Goal: Task Accomplishment & Management: Manage account settings

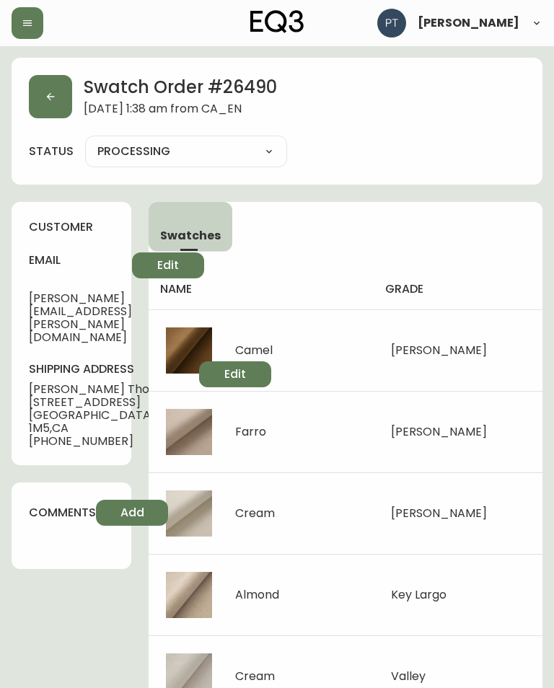
click at [47, 95] on icon "button" at bounding box center [51, 97] width 12 height 12
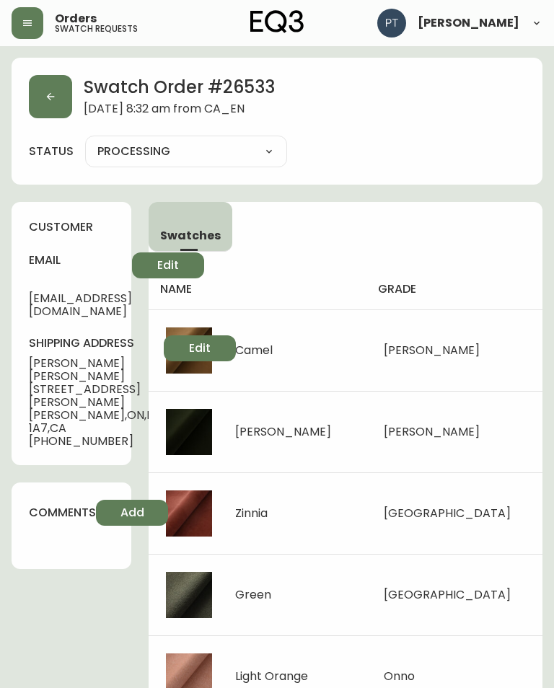
click at [60, 102] on button "button" at bounding box center [50, 96] width 43 height 43
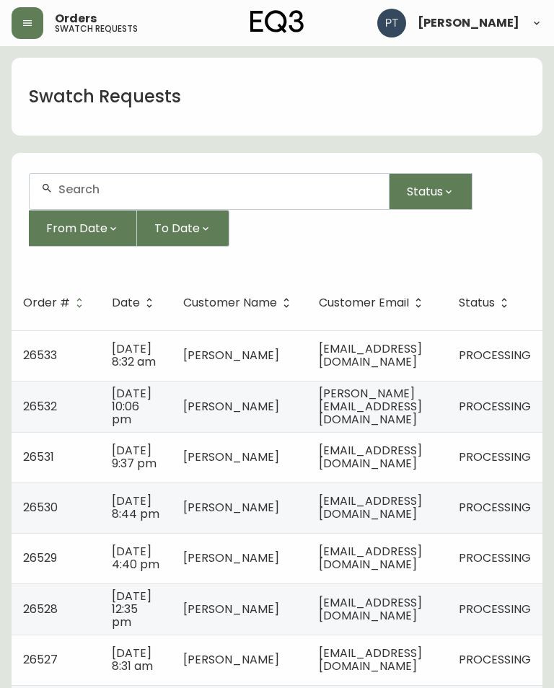
click at [405, 407] on td "[PERSON_NAME][EMAIL_ADDRESS][DOMAIN_NAME]" at bounding box center [377, 406] width 140 height 51
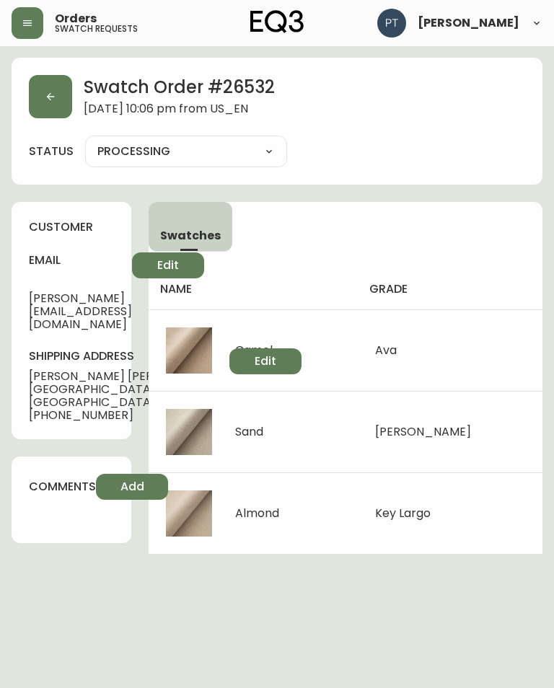
click at [56, 104] on button "button" at bounding box center [50, 96] width 43 height 43
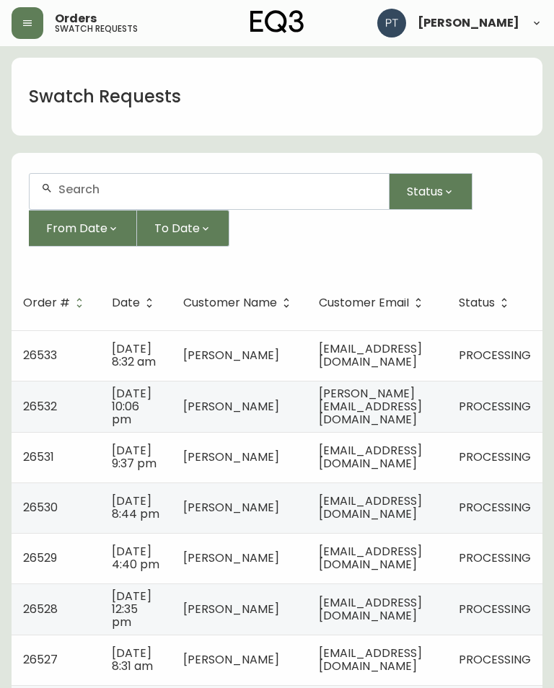
click at [166, 470] on td "[DATE] 9:37 pm" at bounding box center [135, 457] width 71 height 50
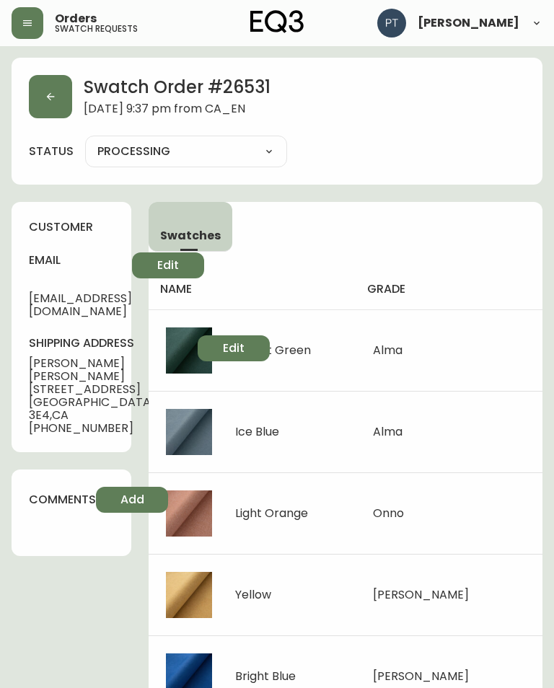
click at [50, 101] on icon "button" at bounding box center [51, 97] width 12 height 12
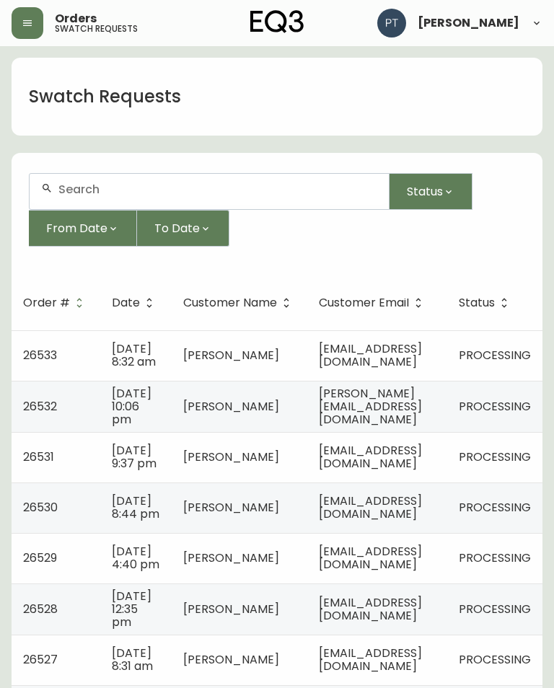
click at [422, 522] on span "[EMAIL_ADDRESS][DOMAIN_NAME]" at bounding box center [370, 508] width 103 height 30
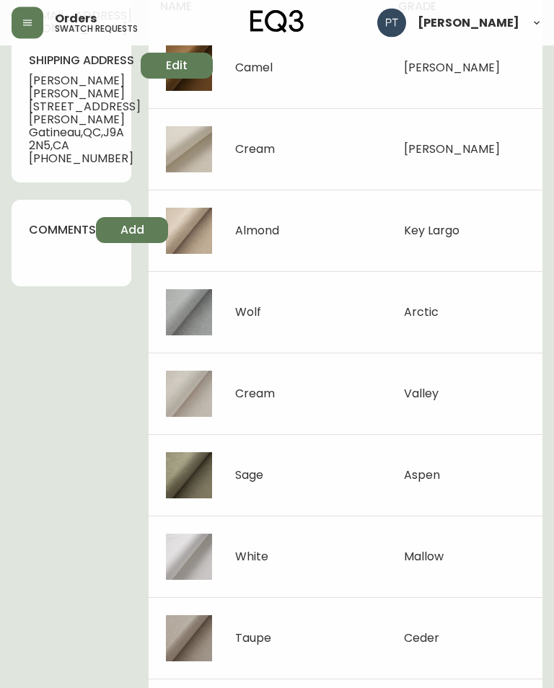
scroll to position [283, 0]
click at [413, 293] on td "Arctic" at bounding box center [465, 311] width 156 height 81
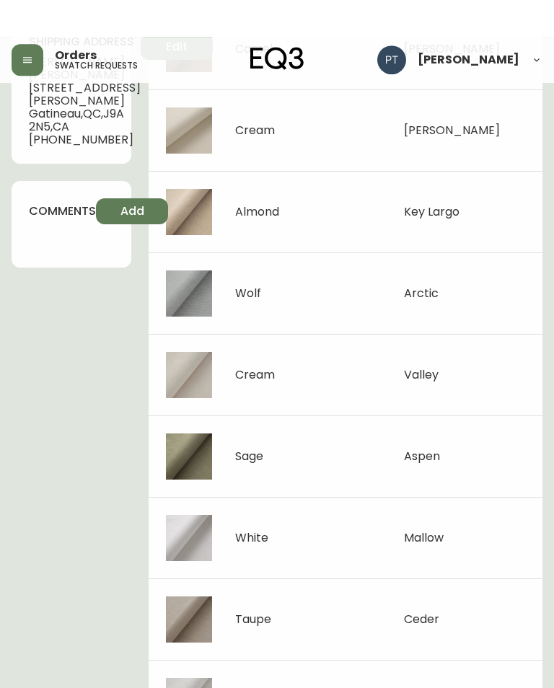
scroll to position [0, 0]
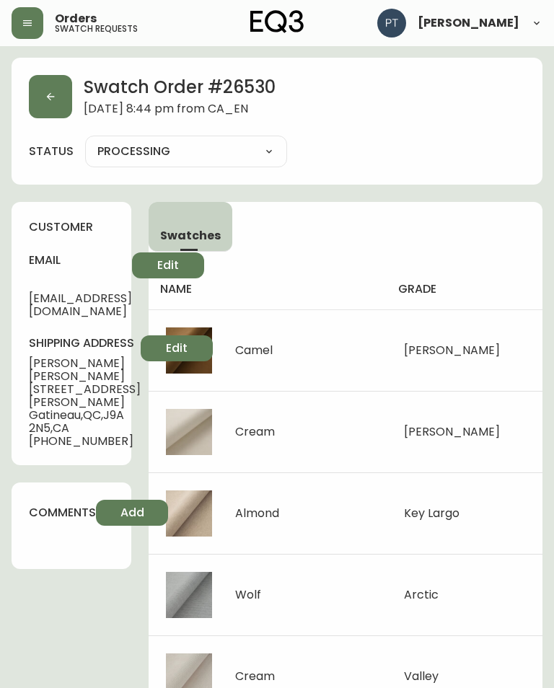
click at [59, 101] on button "button" at bounding box center [50, 96] width 43 height 43
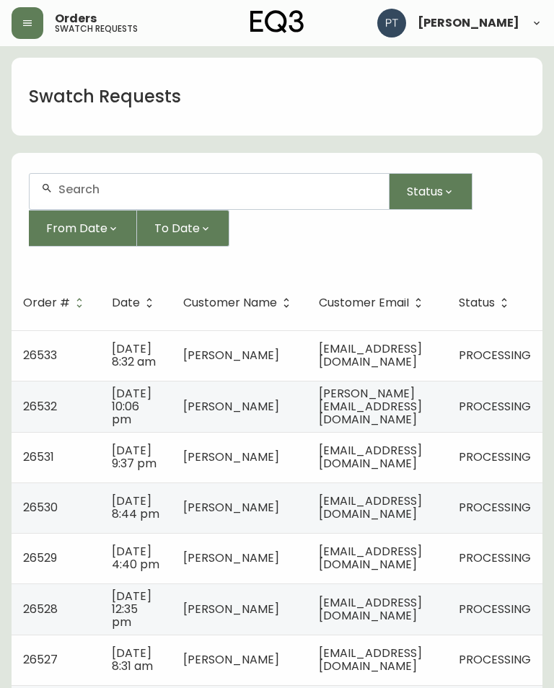
click at [420, 573] on span "[EMAIL_ADDRESS][DOMAIN_NAME]" at bounding box center [370, 558] width 103 height 30
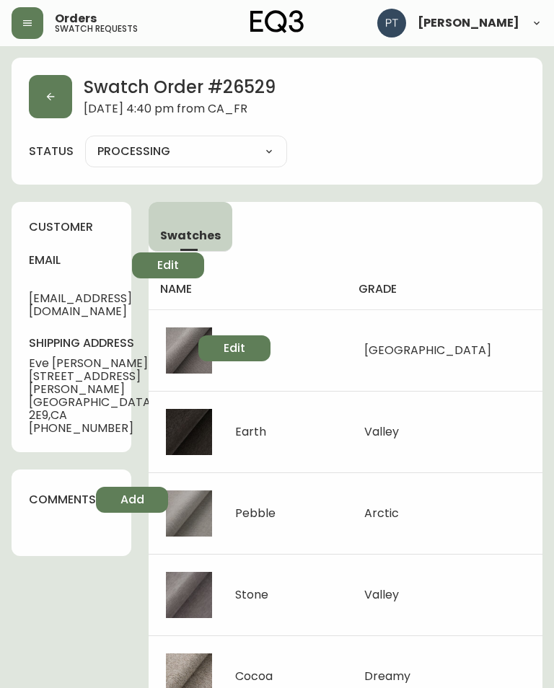
click at [56, 89] on button "button" at bounding box center [50, 96] width 43 height 43
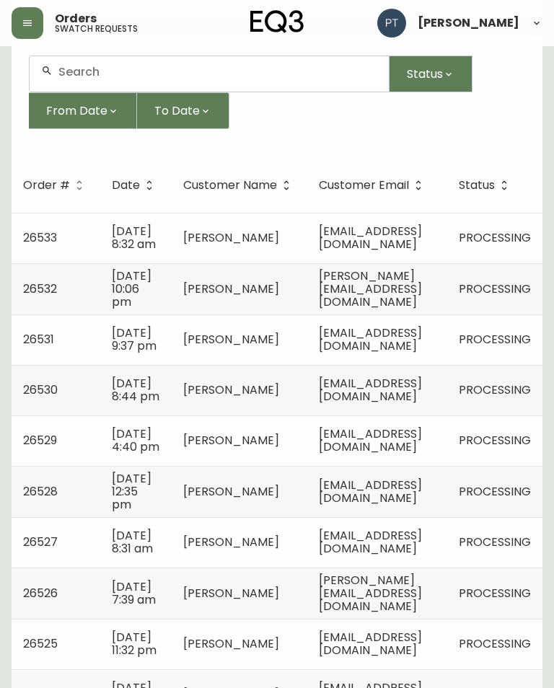
scroll to position [116, 0]
click at [431, 519] on td "[EMAIL_ADDRESS][DOMAIN_NAME]" at bounding box center [377, 492] width 140 height 51
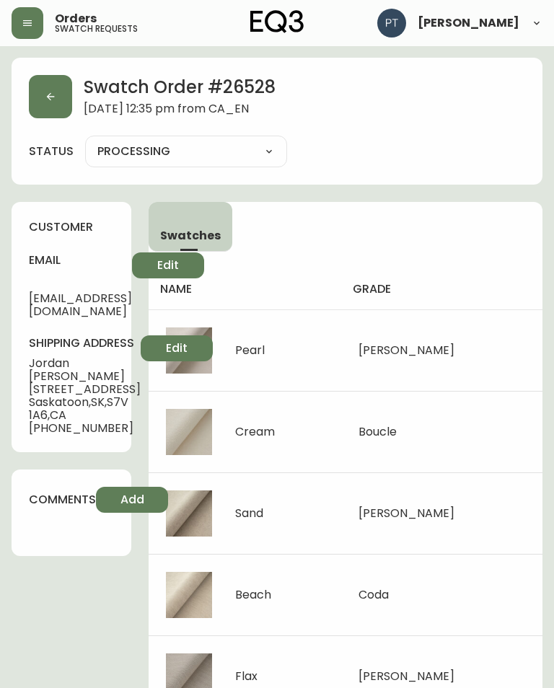
click at [43, 111] on button "button" at bounding box center [50, 96] width 43 height 43
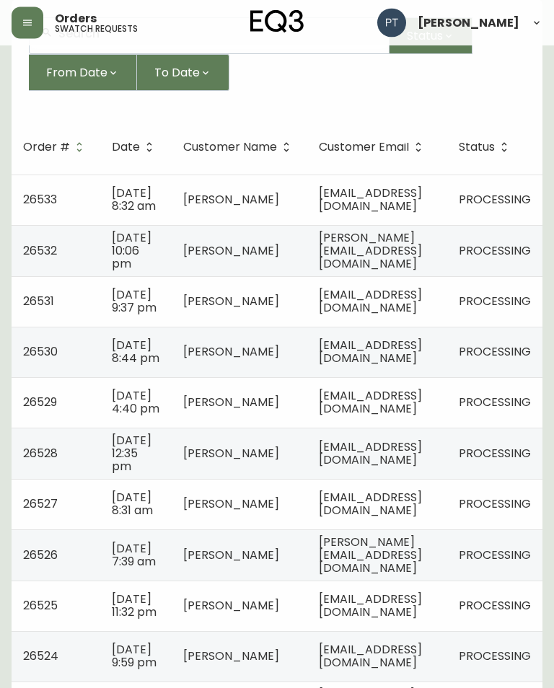
scroll to position [156, 0]
click at [416, 519] on span "[EMAIL_ADDRESS][DOMAIN_NAME]" at bounding box center [370, 504] width 103 height 30
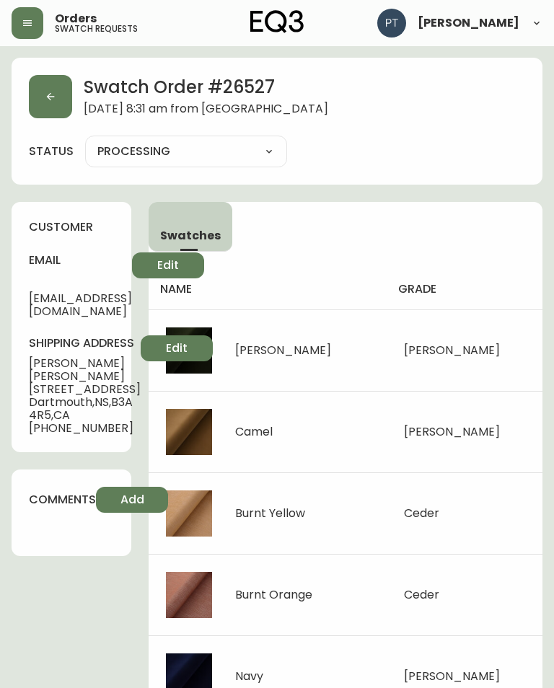
click at [37, 113] on button "button" at bounding box center [50, 96] width 43 height 43
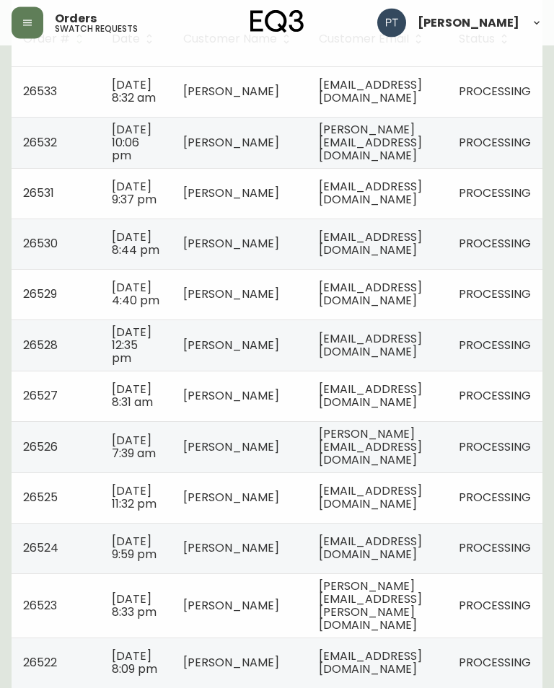
scroll to position [273, 0]
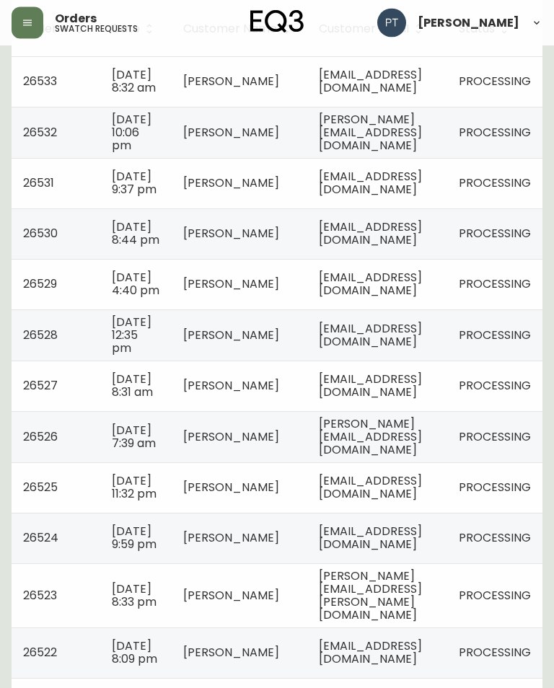
click at [389, 463] on td "[PERSON_NAME][EMAIL_ADDRESS][DOMAIN_NAME]" at bounding box center [377, 437] width 140 height 51
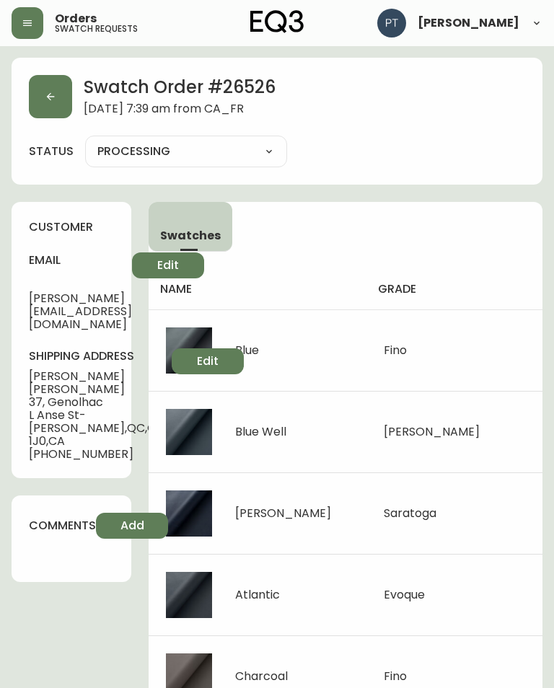
click at [58, 107] on button "button" at bounding box center [50, 96] width 43 height 43
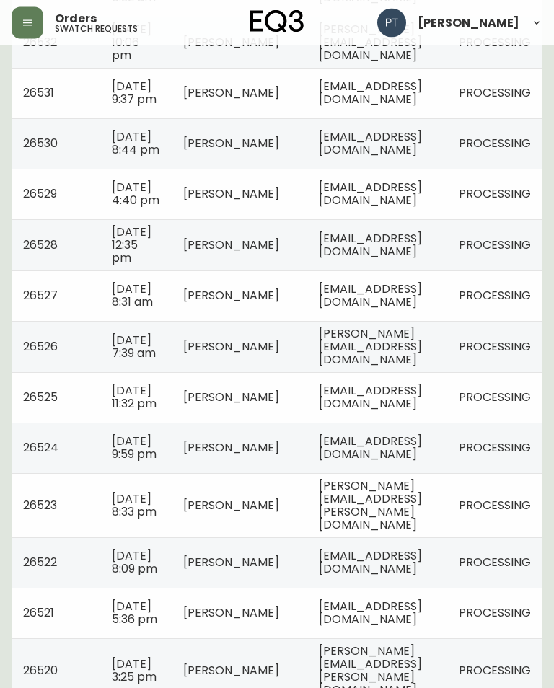
scroll to position [366, 0]
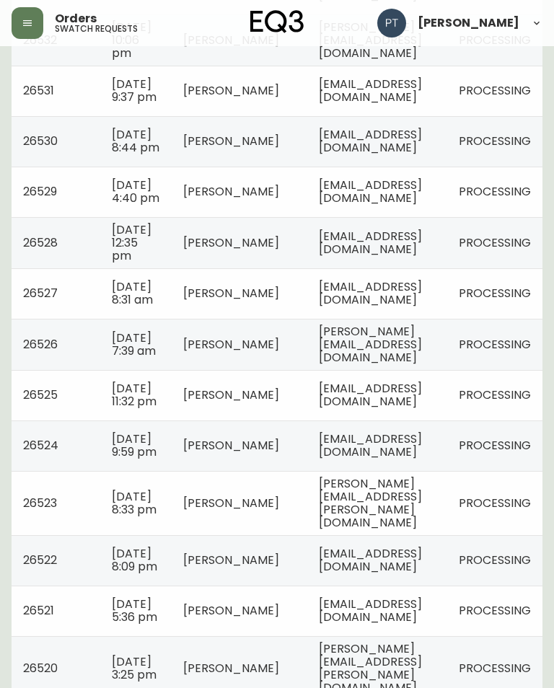
click at [390, 420] on td "[EMAIL_ADDRESS][DOMAIN_NAME]" at bounding box center [377, 395] width 140 height 50
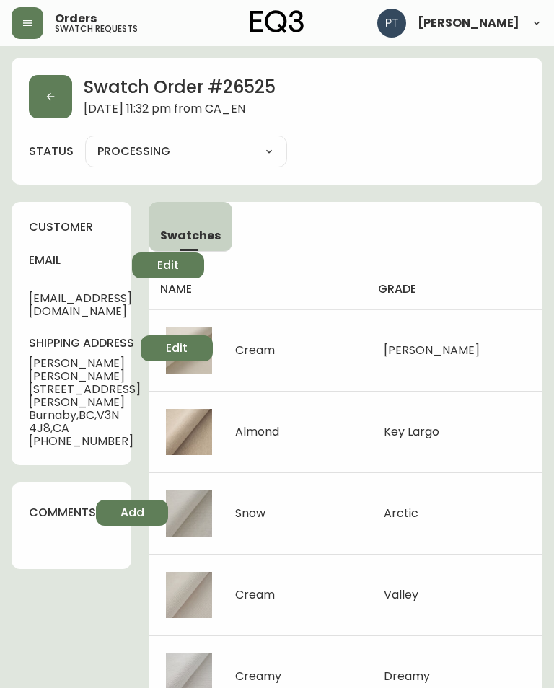
click at [52, 108] on button "button" at bounding box center [50, 96] width 43 height 43
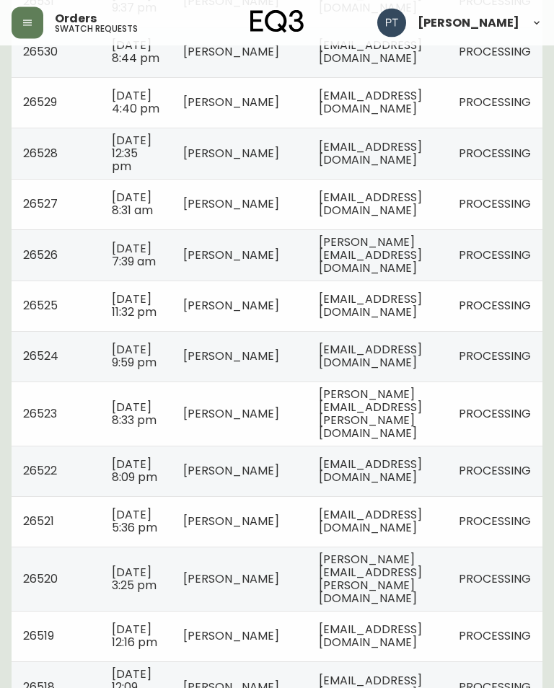
scroll to position [476, 0]
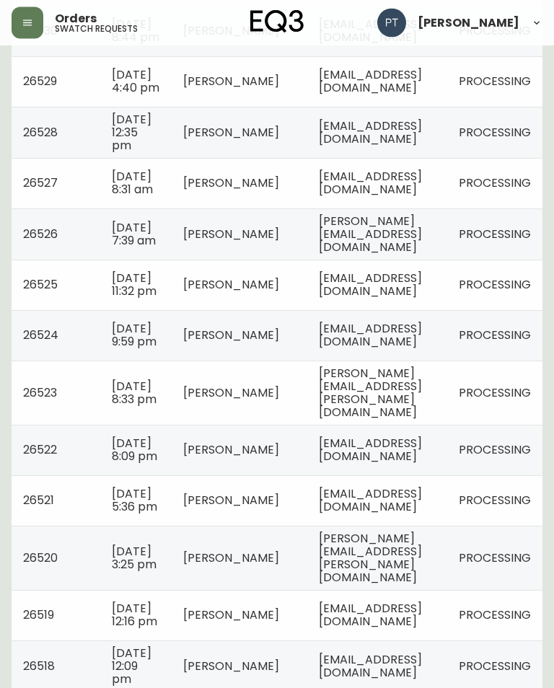
click at [422, 350] on span "[EMAIL_ADDRESS][DOMAIN_NAME]" at bounding box center [370, 336] width 103 height 30
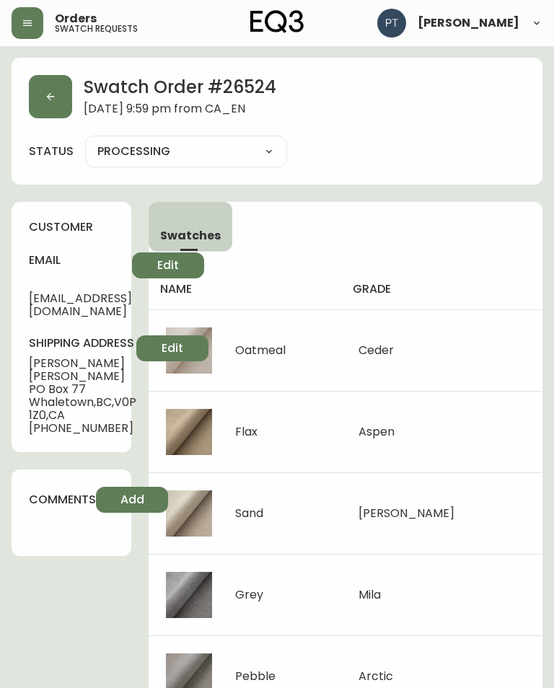
click at [36, 121] on div "Swatch Order # 26524 [DATE] 9:59 pm from [GEOGRAPHIC_DATA] status PROCESSING PR…" at bounding box center [277, 121] width 531 height 127
click at [61, 103] on button "button" at bounding box center [50, 96] width 43 height 43
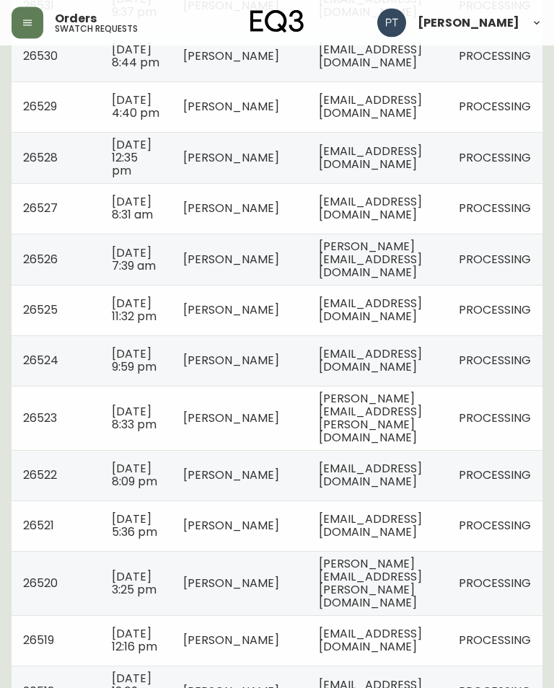
scroll to position [451, 0]
click at [422, 446] on span "[PERSON_NAME][EMAIL_ADDRESS][PERSON_NAME][DOMAIN_NAME]" at bounding box center [370, 418] width 103 height 56
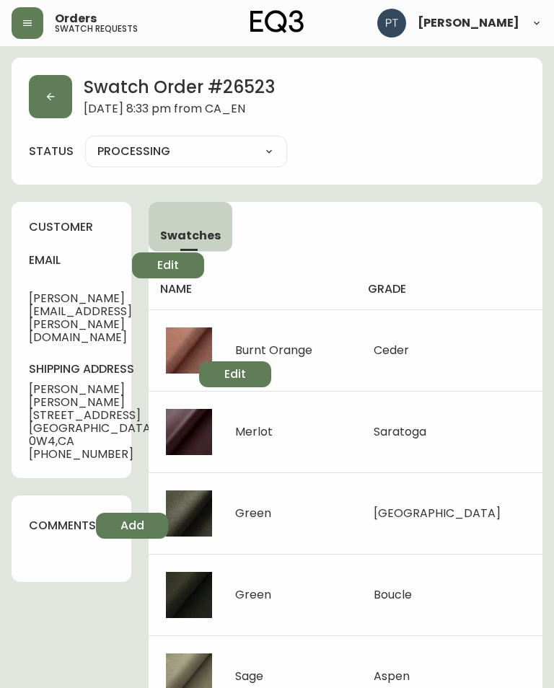
click at [60, 115] on button "button" at bounding box center [50, 96] width 43 height 43
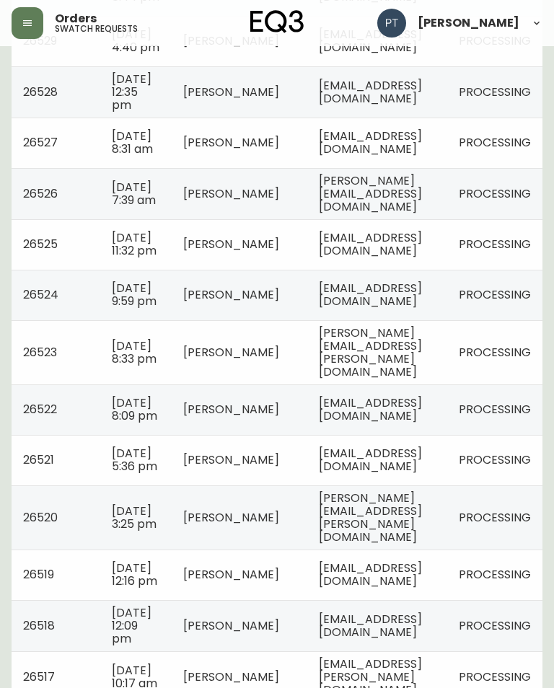
scroll to position [519, 0]
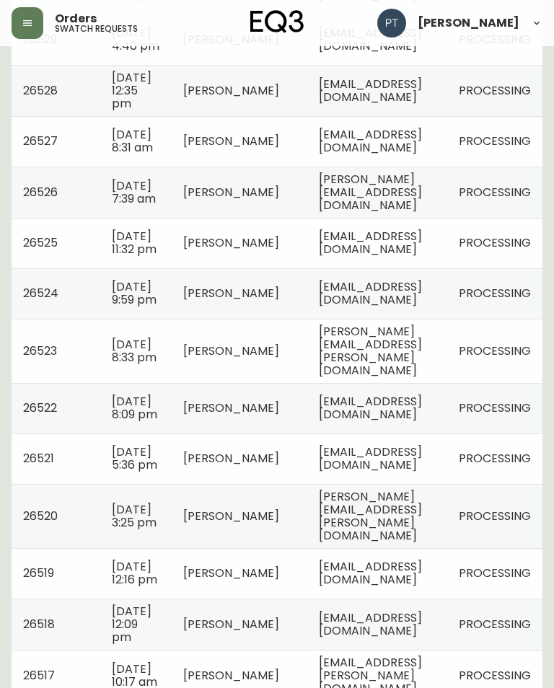
click at [422, 423] on span "[EMAIL_ADDRESS][DOMAIN_NAME]" at bounding box center [370, 408] width 103 height 30
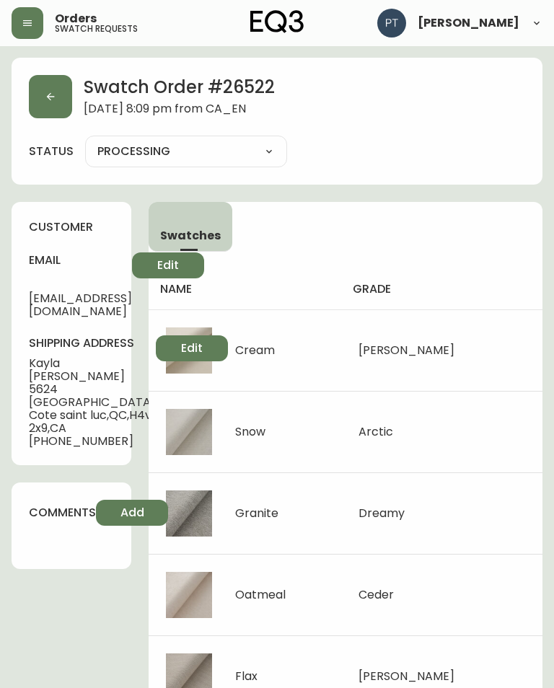
click at [61, 100] on button "button" at bounding box center [50, 96] width 43 height 43
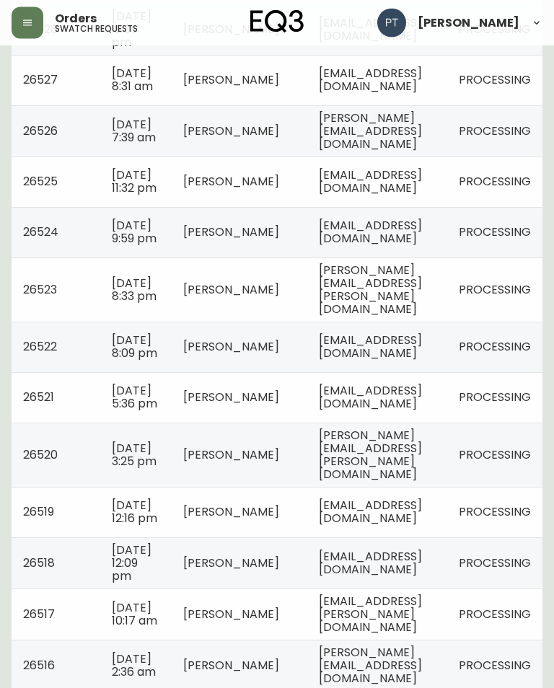
scroll to position [580, 0]
click at [422, 412] on span "[EMAIL_ADDRESS][DOMAIN_NAME]" at bounding box center [370, 397] width 103 height 30
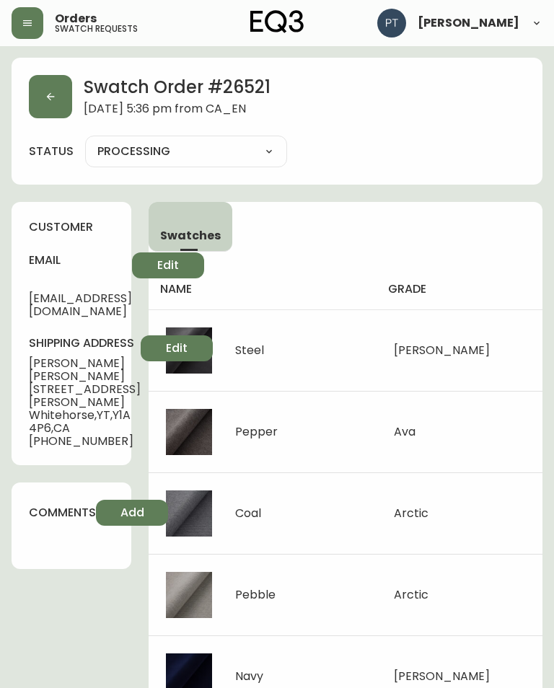
click at [43, 91] on button "button" at bounding box center [50, 96] width 43 height 43
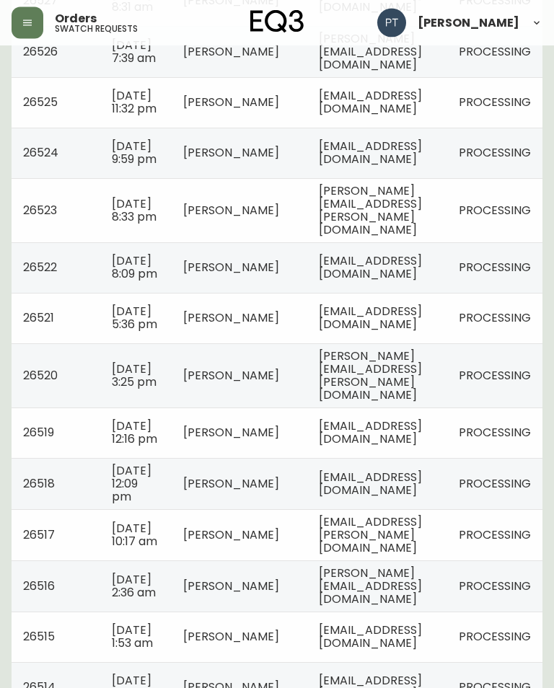
scroll to position [659, 0]
click at [422, 403] on span "[PERSON_NAME][EMAIL_ADDRESS][PERSON_NAME][DOMAIN_NAME]" at bounding box center [370, 376] width 103 height 56
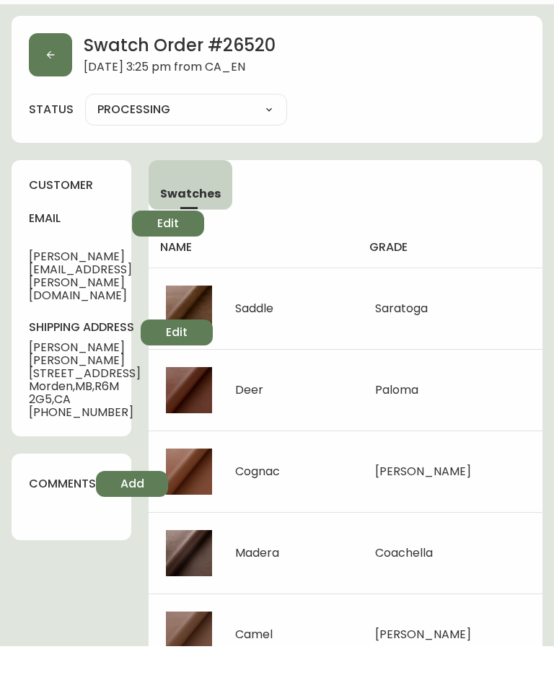
scroll to position [7, 0]
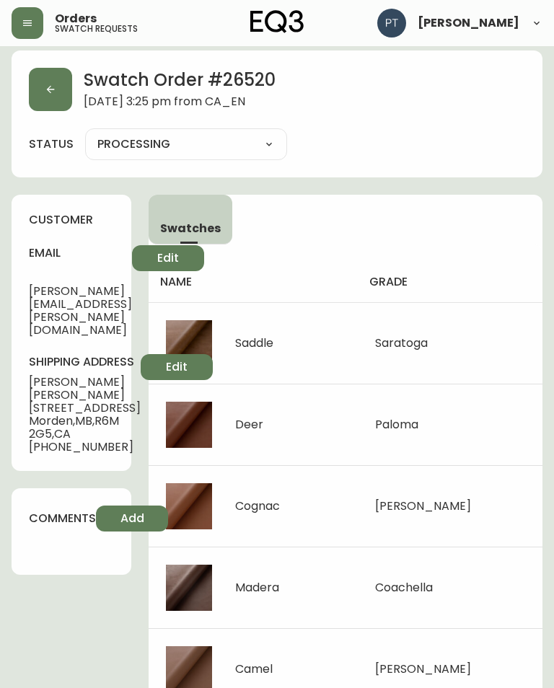
click at [58, 93] on button "button" at bounding box center [50, 89] width 43 height 43
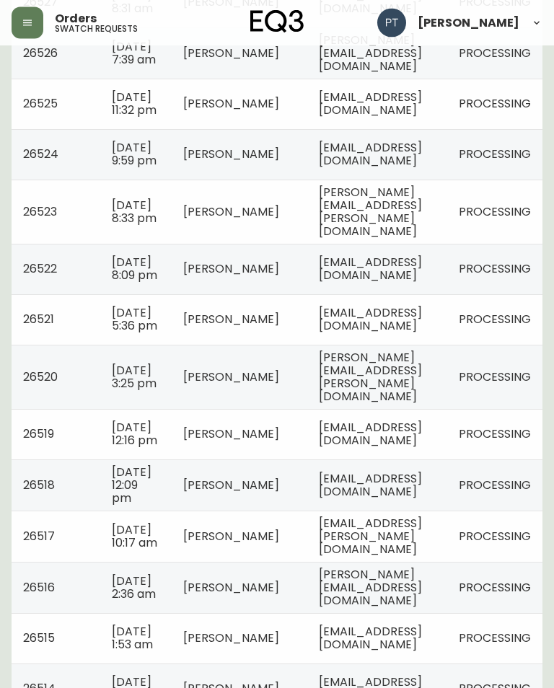
scroll to position [666, 0]
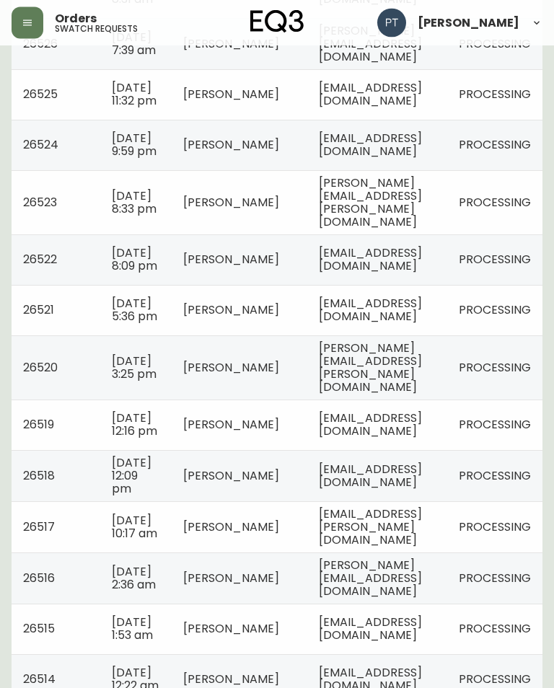
click at [418, 440] on span "[EMAIL_ADDRESS][DOMAIN_NAME]" at bounding box center [370, 425] width 103 height 30
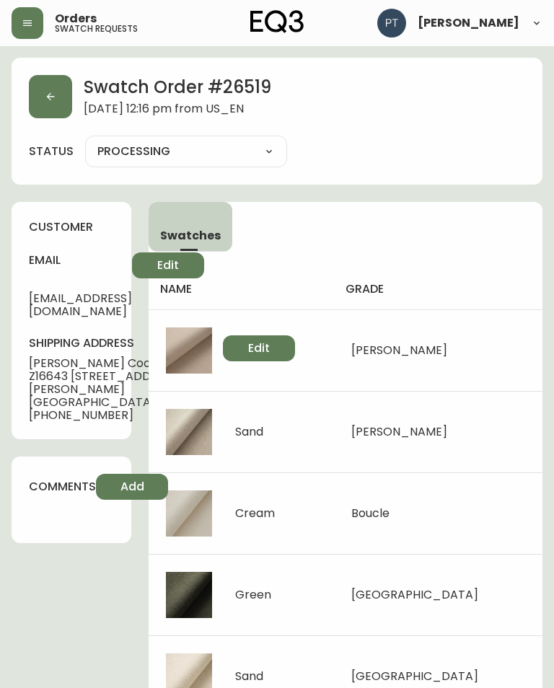
scroll to position [30, 0]
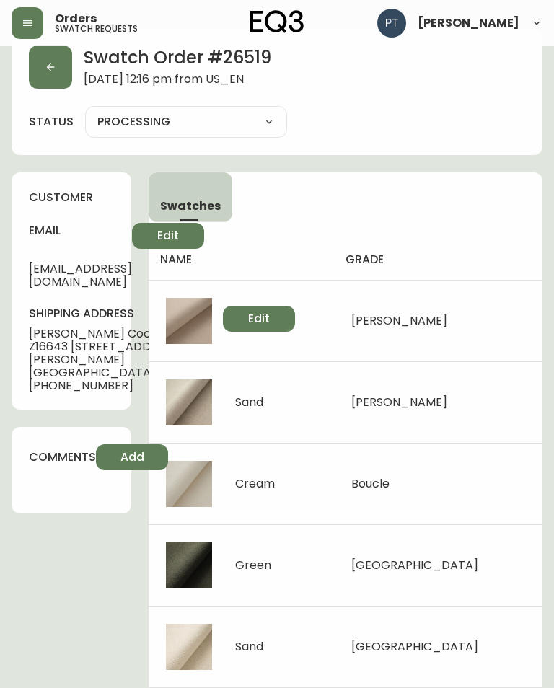
click at [50, 74] on button "button" at bounding box center [50, 66] width 43 height 43
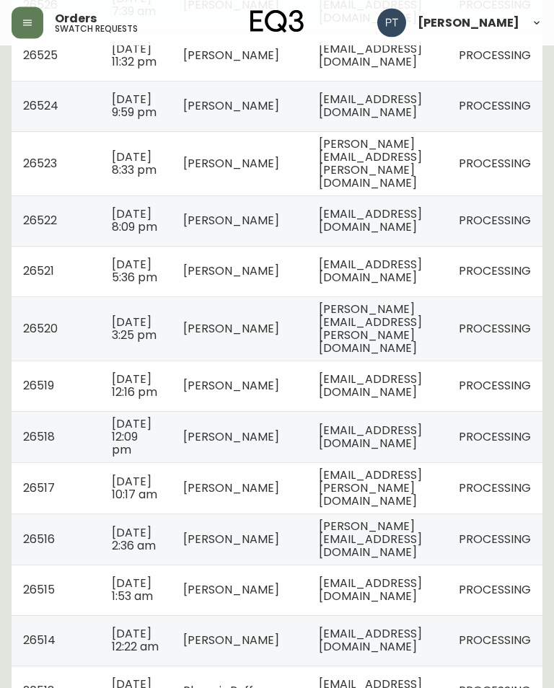
scroll to position [712, 0]
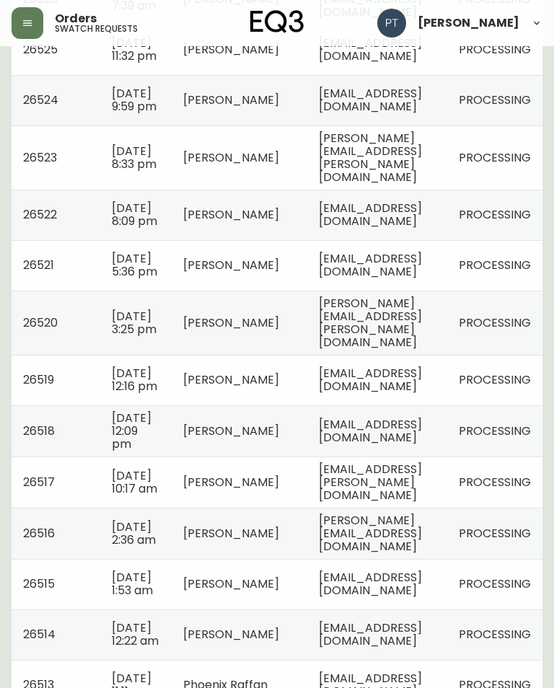
click at [400, 446] on span "[EMAIL_ADDRESS][DOMAIN_NAME]" at bounding box center [370, 431] width 103 height 30
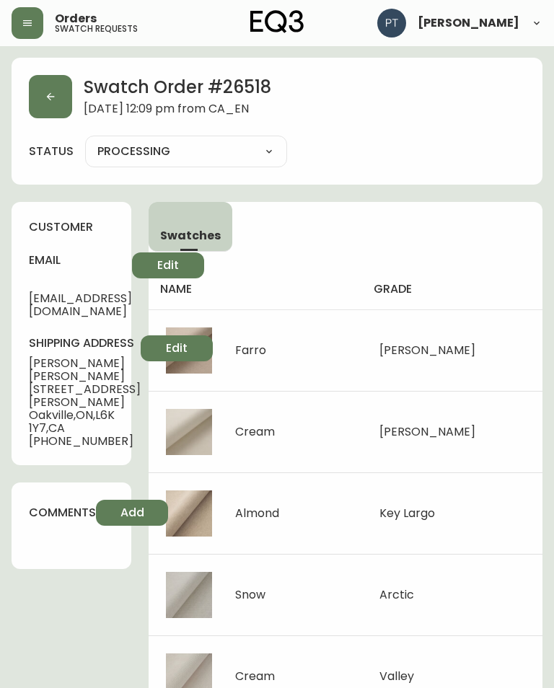
click at [48, 92] on icon "button" at bounding box center [51, 97] width 12 height 12
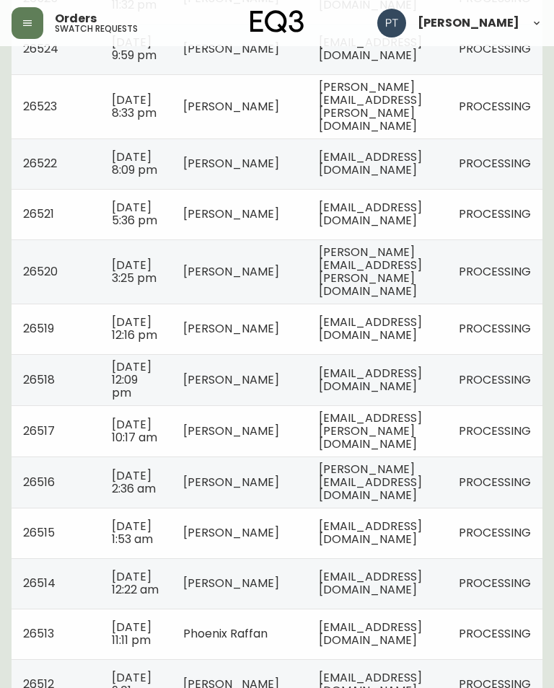
scroll to position [764, 0]
click at [390, 456] on td "[EMAIL_ADDRESS][PERSON_NAME][DOMAIN_NAME]" at bounding box center [377, 430] width 140 height 51
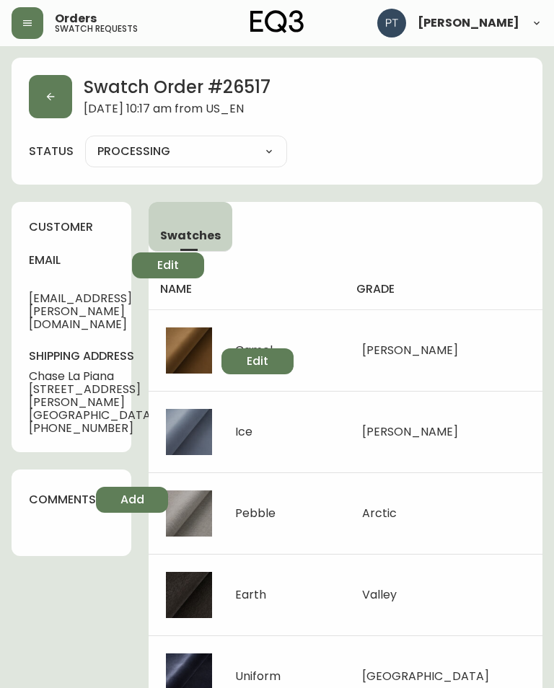
click at [50, 97] on icon "button" at bounding box center [51, 97] width 12 height 12
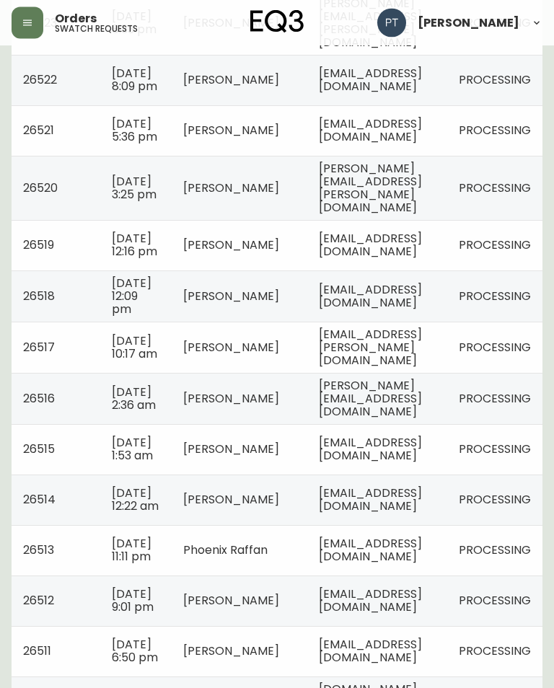
scroll to position [847, 0]
click at [399, 420] on span "[PERSON_NAME][EMAIL_ADDRESS][DOMAIN_NAME]" at bounding box center [370, 398] width 103 height 43
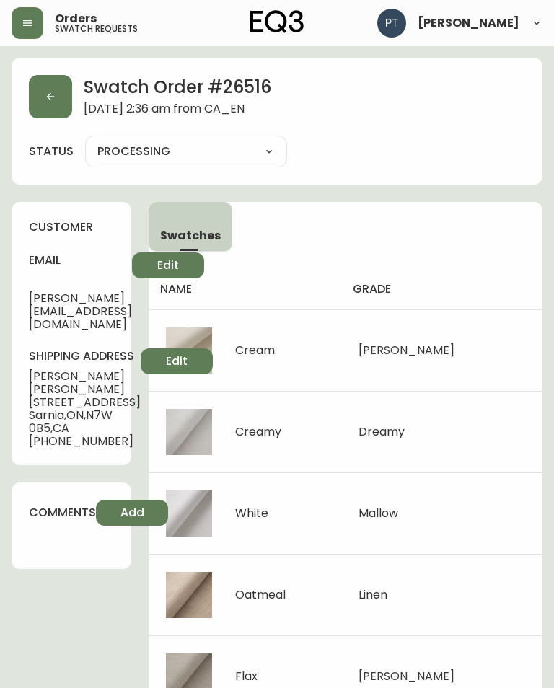
click at [53, 102] on icon "button" at bounding box center [51, 97] width 12 height 12
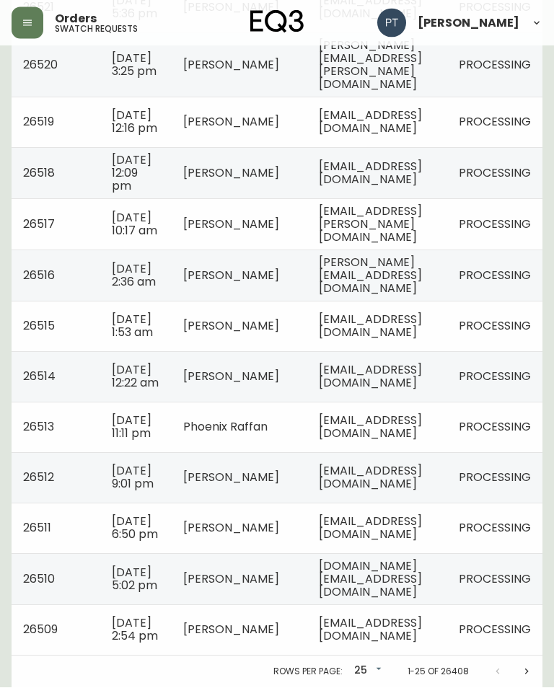
scroll to position [1127, 0]
click at [420, 312] on span "[EMAIL_ADDRESS][DOMAIN_NAME]" at bounding box center [370, 327] width 103 height 30
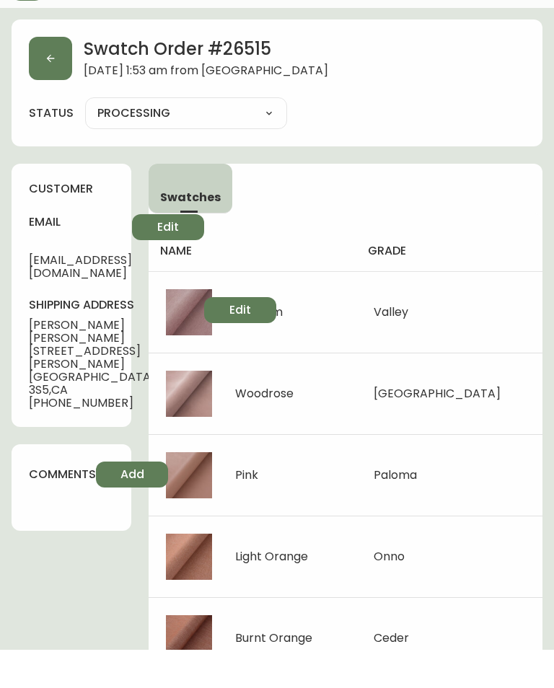
scroll to position [7, 0]
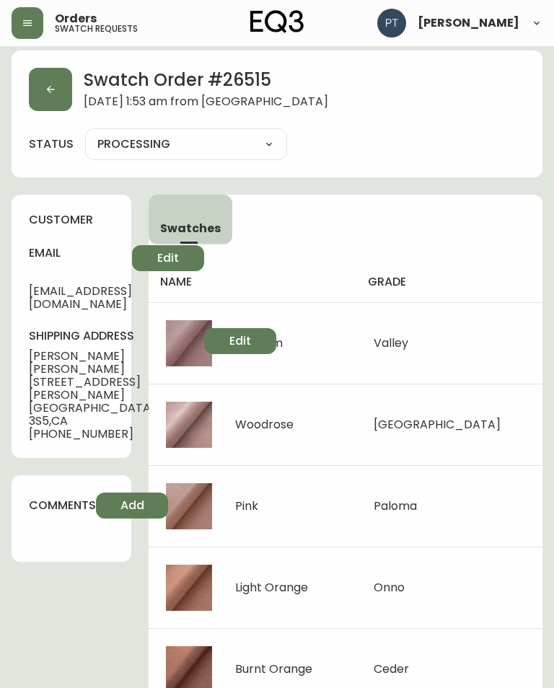
click at [58, 88] on button "button" at bounding box center [50, 89] width 43 height 43
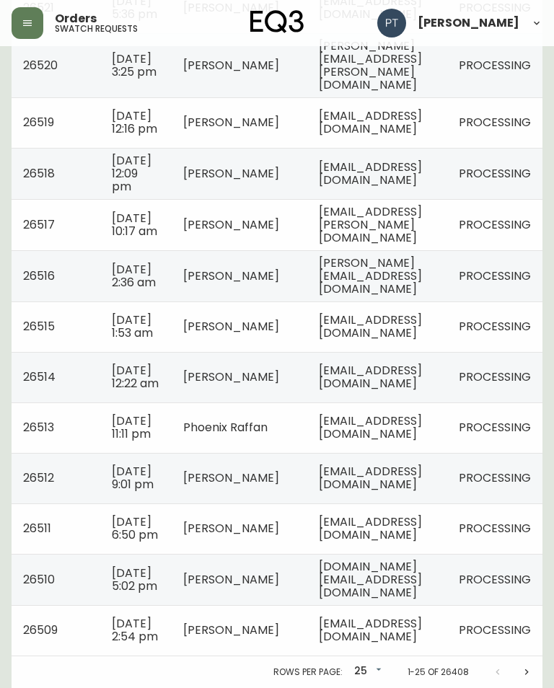
scroll to position [1127, 0]
click at [441, 352] on td "[EMAIL_ADDRESS][DOMAIN_NAME]" at bounding box center [377, 377] width 140 height 50
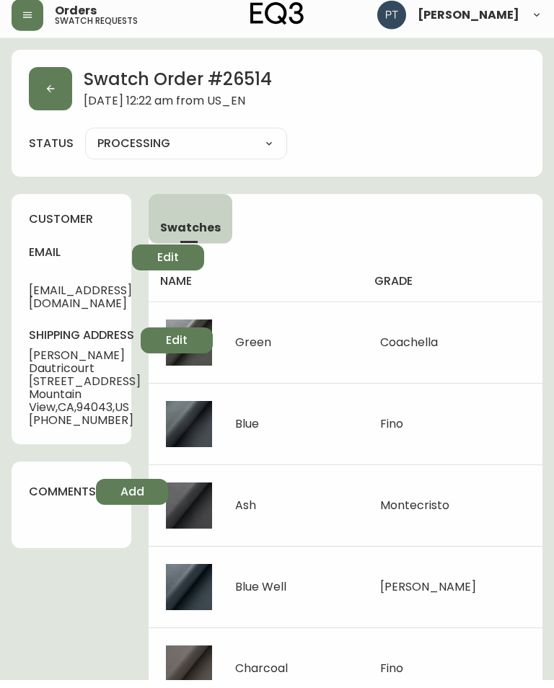
scroll to position [7, 0]
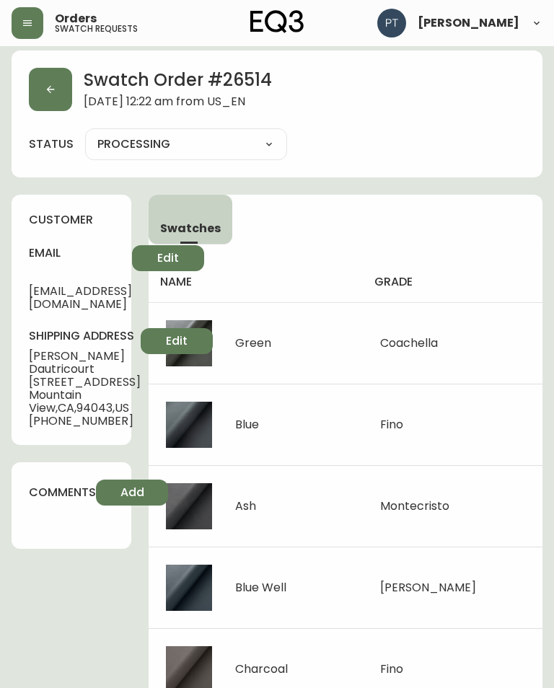
click at [52, 94] on icon "button" at bounding box center [51, 90] width 12 height 12
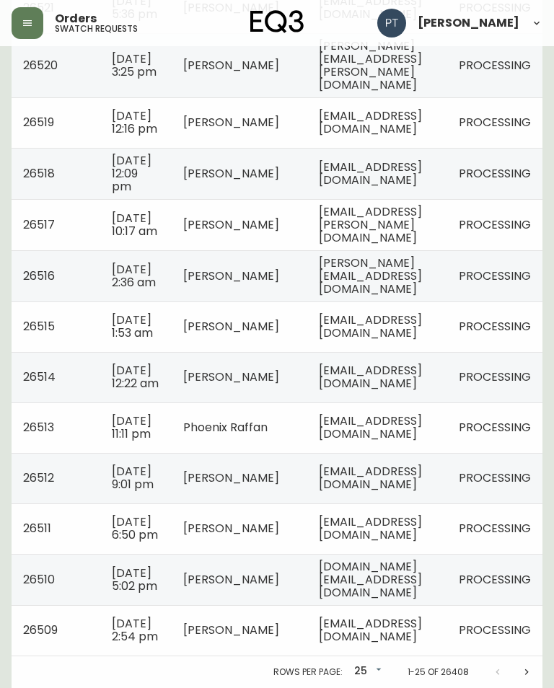
scroll to position [1127, 0]
click at [422, 413] on span "[EMAIL_ADDRESS][DOMAIN_NAME]" at bounding box center [370, 428] width 103 height 30
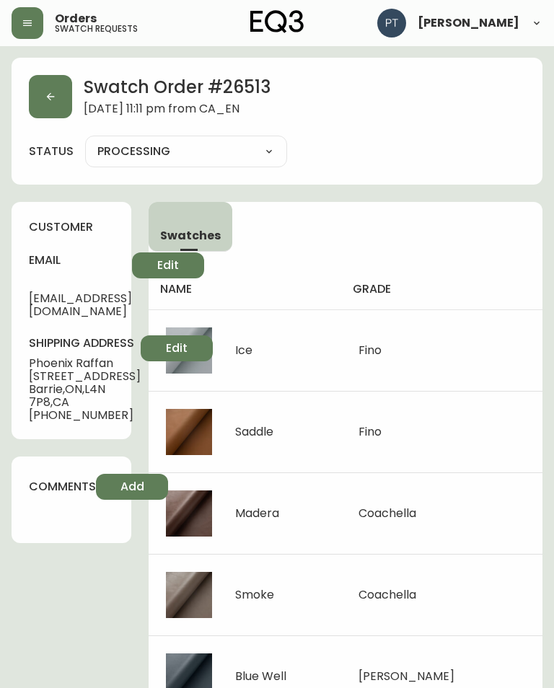
click at [50, 97] on icon "button" at bounding box center [51, 97] width 8 height 8
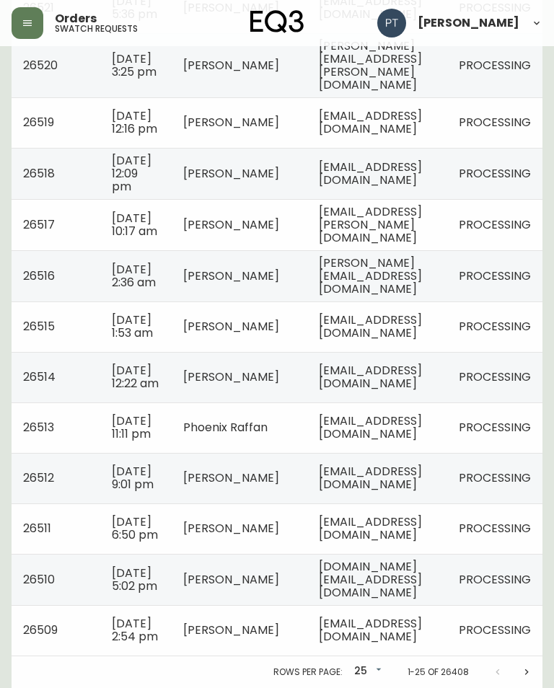
scroll to position [1150, 0]
click at [422, 463] on span "[EMAIL_ADDRESS][DOMAIN_NAME]" at bounding box center [370, 478] width 103 height 30
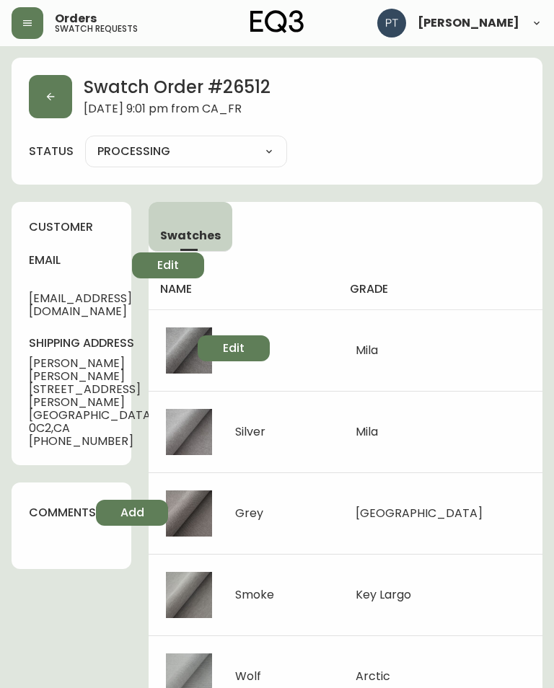
click at [44, 89] on button "button" at bounding box center [50, 96] width 43 height 43
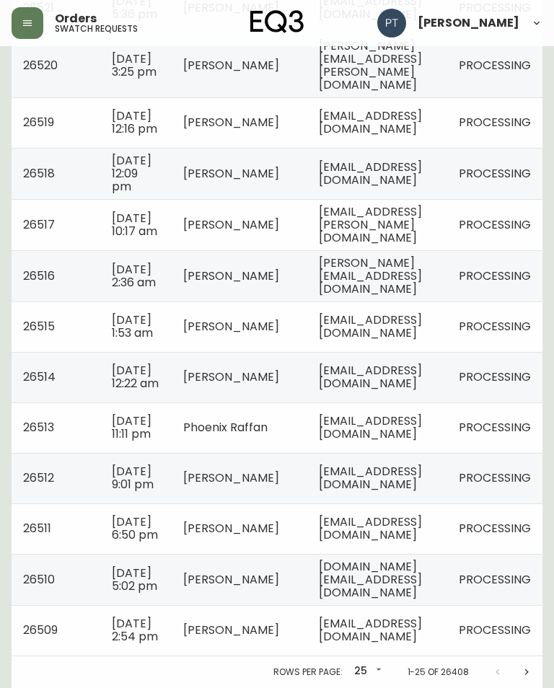
scroll to position [1150, 0]
click at [422, 513] on span "[EMAIL_ADDRESS][DOMAIN_NAME]" at bounding box center [370, 528] width 103 height 30
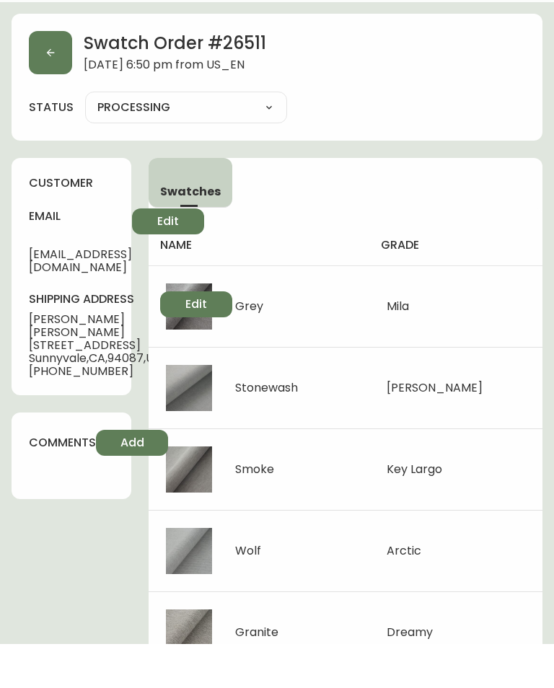
scroll to position [7, 0]
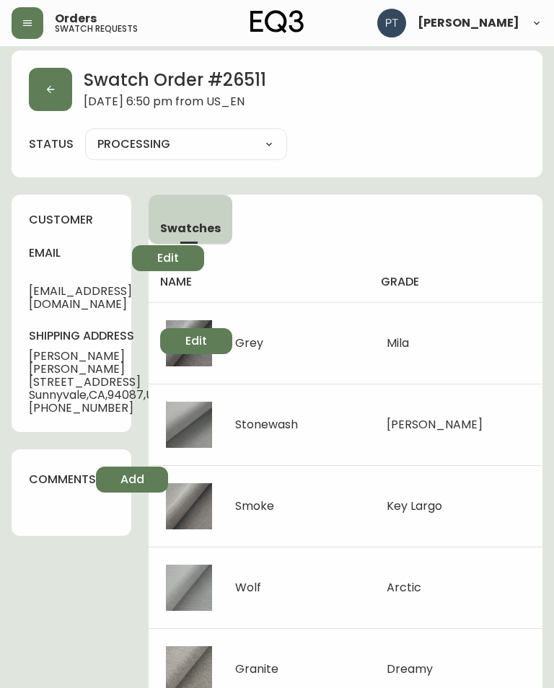
click at [45, 75] on button "button" at bounding box center [50, 89] width 43 height 43
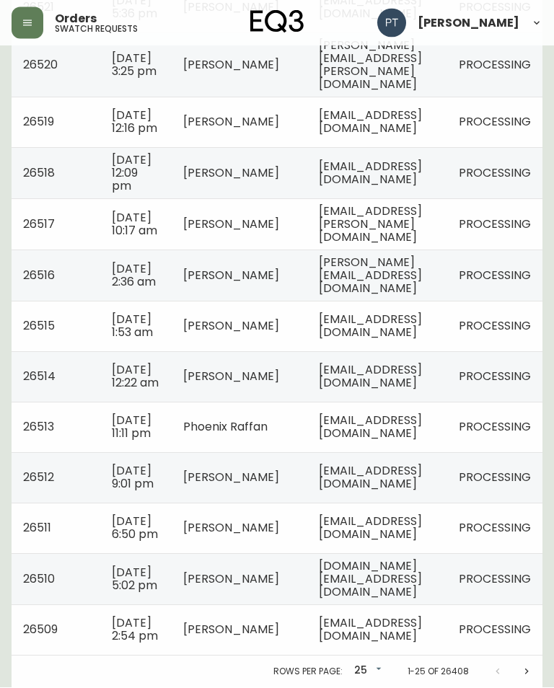
scroll to position [1127, 0]
click at [422, 573] on span "[DOMAIN_NAME][EMAIL_ADDRESS][DOMAIN_NAME]" at bounding box center [370, 579] width 103 height 43
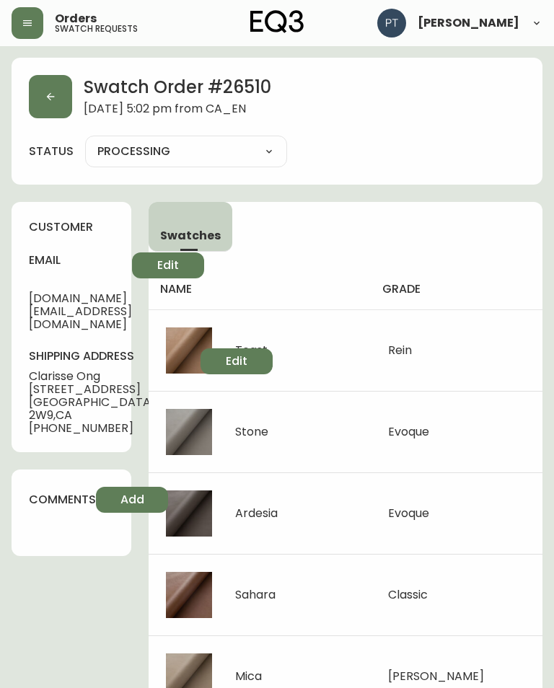
click at [87, 98] on h2 "Swatch Order # 26510" at bounding box center [178, 88] width 188 height 27
click at [59, 101] on button "button" at bounding box center [50, 96] width 43 height 43
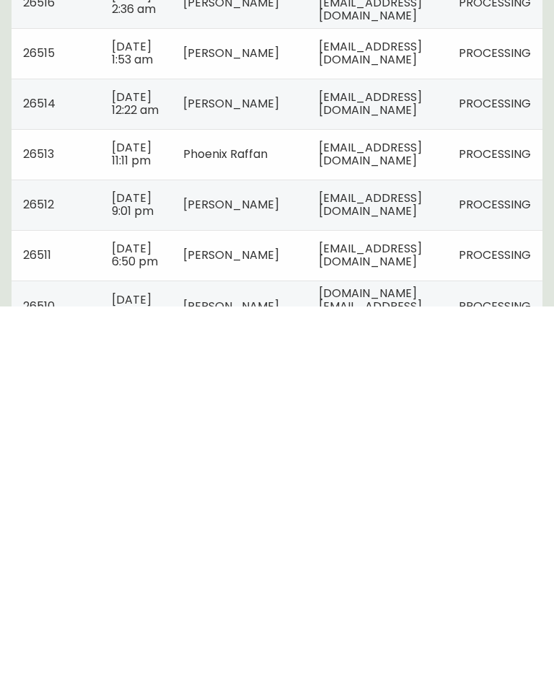
scroll to position [1127, 0]
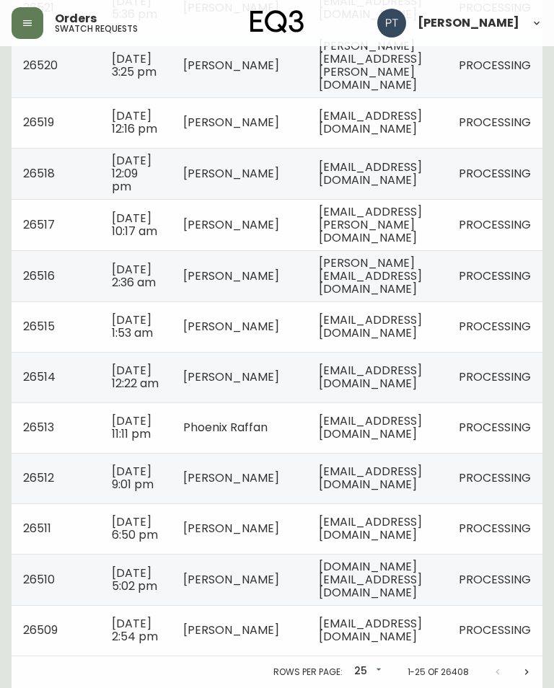
click at [422, 645] on span "[EMAIL_ADDRESS][DOMAIN_NAME]" at bounding box center [370, 630] width 103 height 30
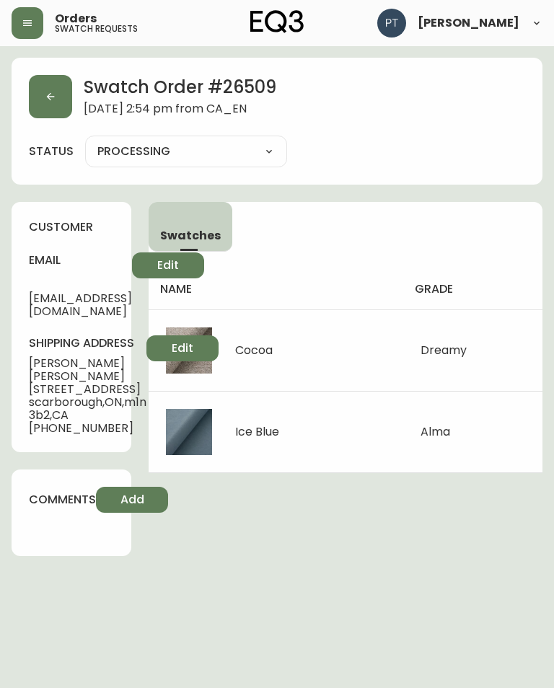
click at [56, 93] on button "button" at bounding box center [50, 96] width 43 height 43
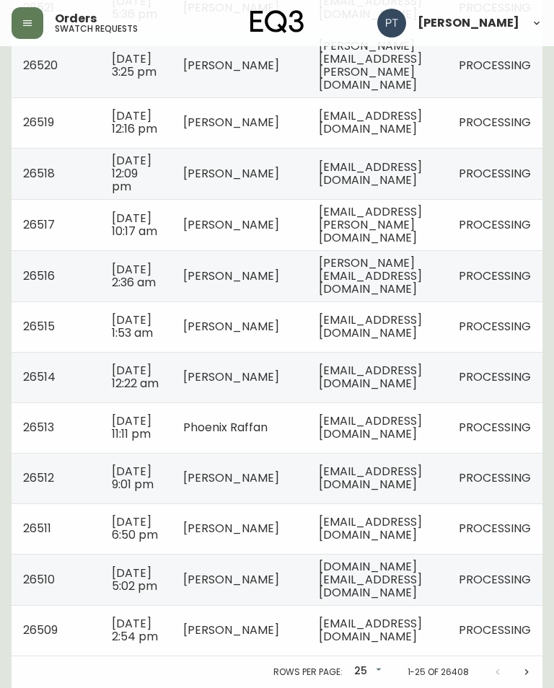
scroll to position [1127, 0]
click at [532, 687] on button "Next page" at bounding box center [526, 672] width 29 height 29
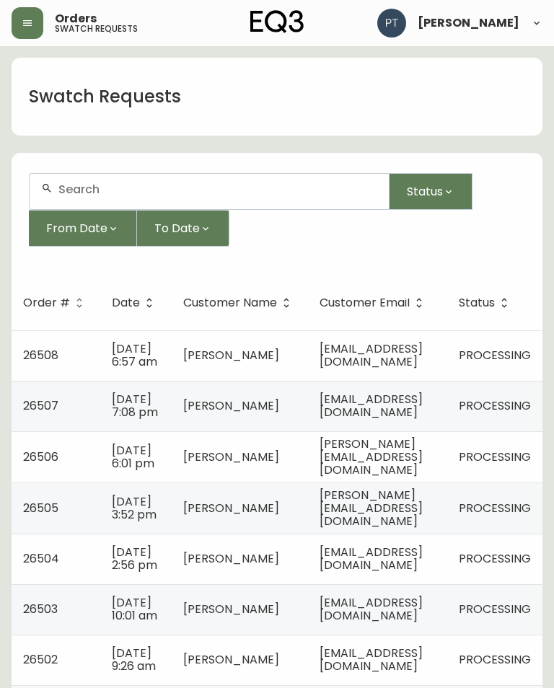
click at [370, 370] on span "[EMAIL_ADDRESS][DOMAIN_NAME]" at bounding box center [370, 355] width 103 height 30
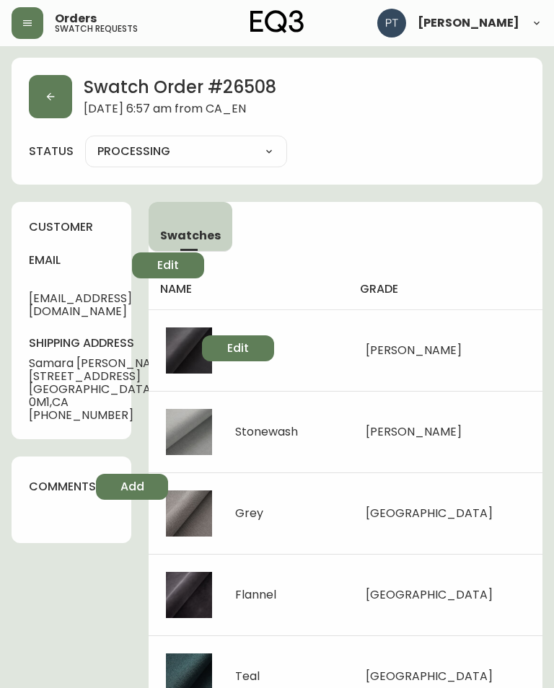
click at [42, 94] on button "button" at bounding box center [50, 96] width 43 height 43
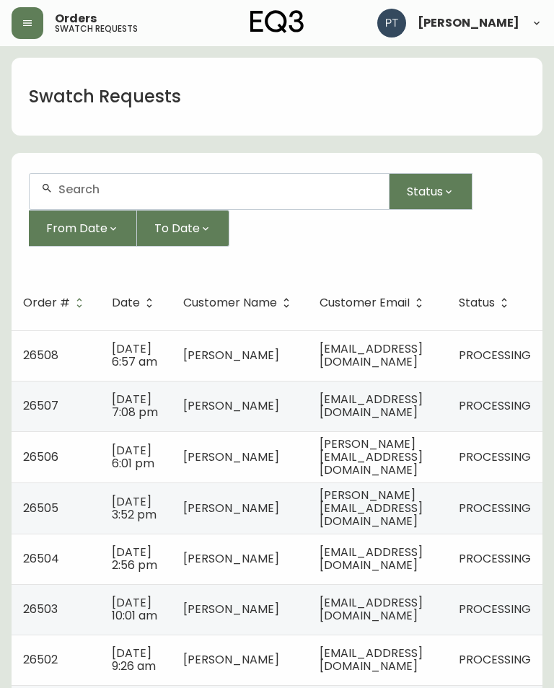
click at [423, 420] on span "[EMAIL_ADDRESS][DOMAIN_NAME]" at bounding box center [370, 406] width 103 height 30
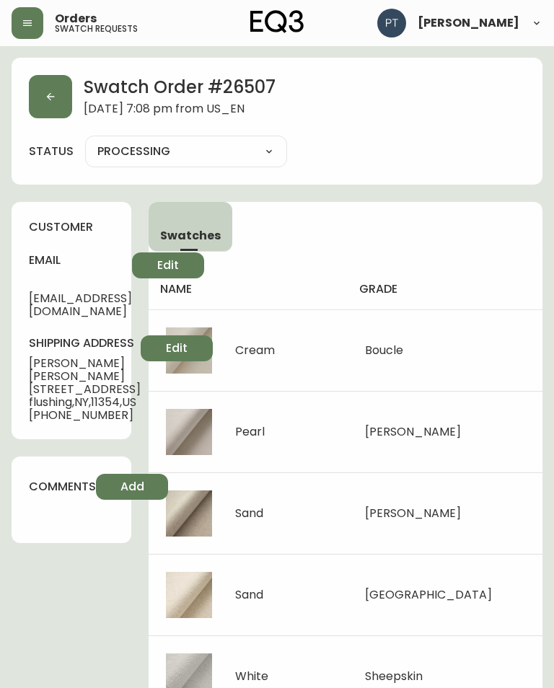
click at [50, 102] on icon "button" at bounding box center [51, 97] width 12 height 12
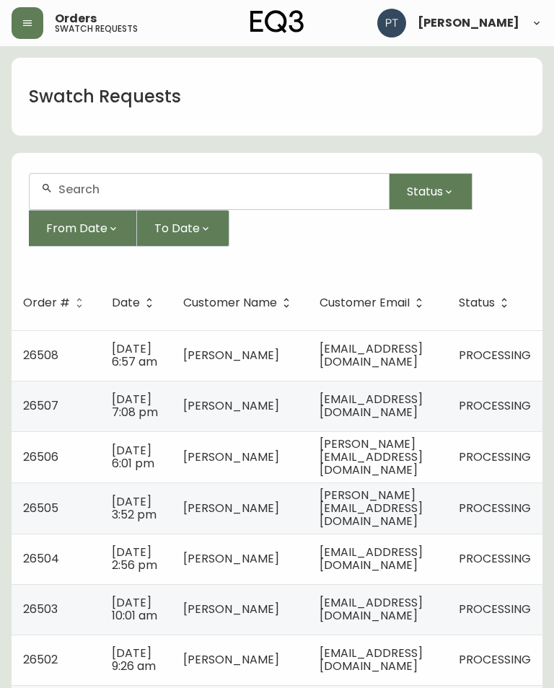
click at [405, 467] on span "[PERSON_NAME][EMAIL_ADDRESS][DOMAIN_NAME]" at bounding box center [370, 457] width 103 height 43
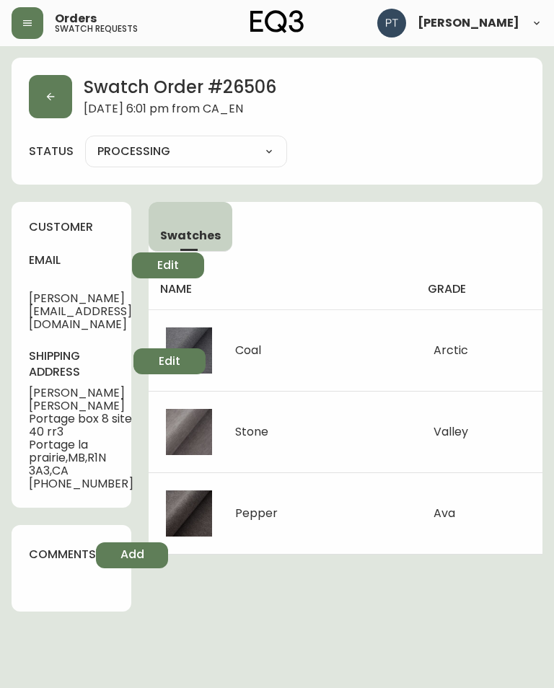
click at [418, 334] on td "Arctic" at bounding box center [479, 349] width 126 height 81
click at [44, 92] on button "button" at bounding box center [50, 96] width 43 height 43
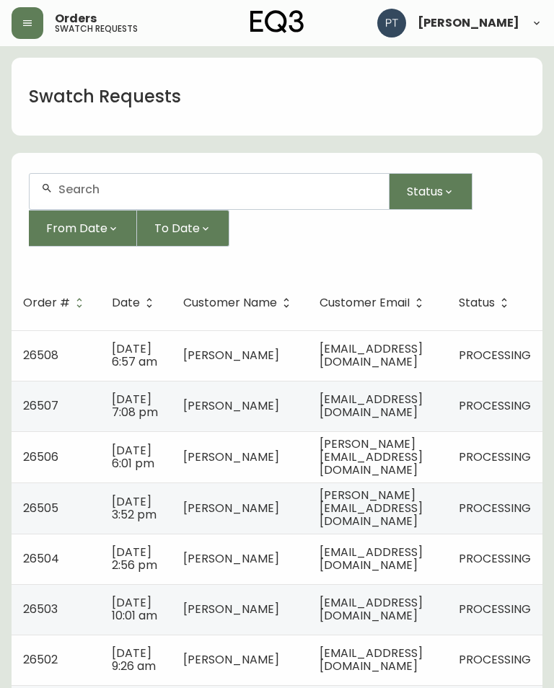
click at [420, 518] on span "[PERSON_NAME][EMAIL_ADDRESS][DOMAIN_NAME]" at bounding box center [370, 508] width 103 height 43
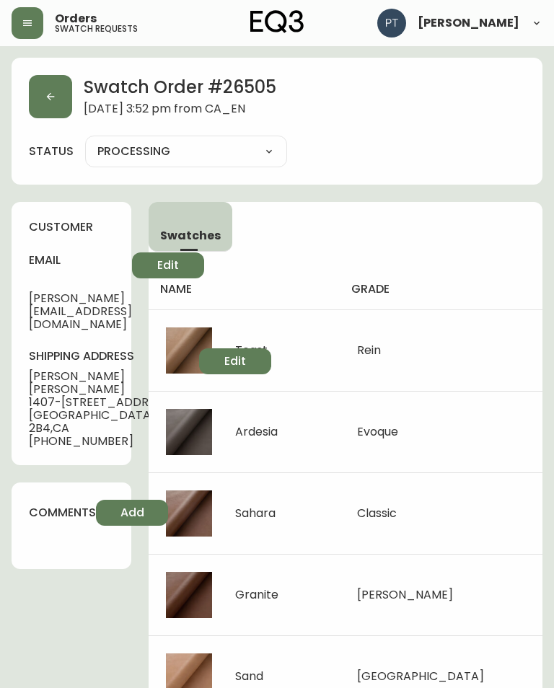
click at [59, 94] on button "button" at bounding box center [50, 96] width 43 height 43
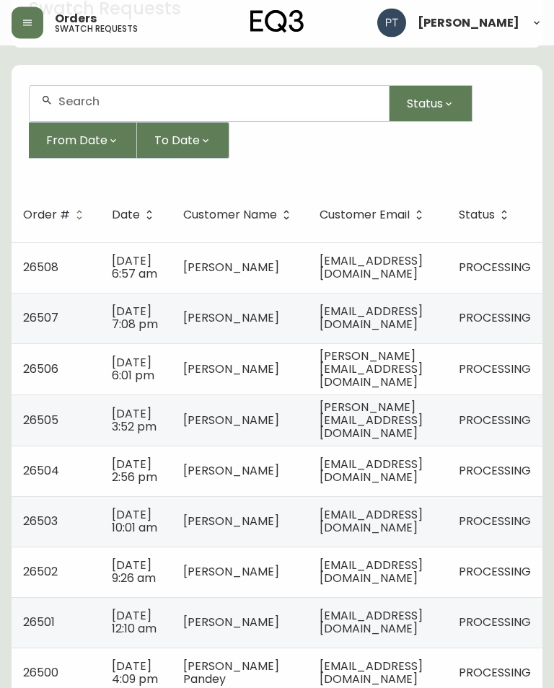
scroll to position [89, 0]
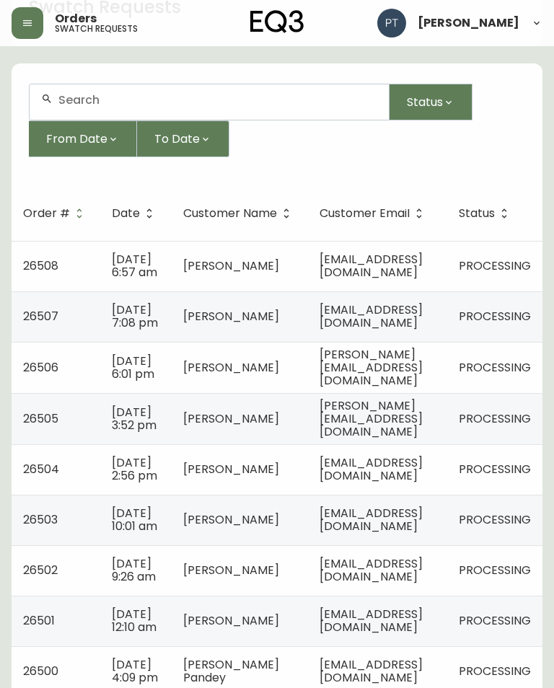
click at [440, 491] on td "[EMAIL_ADDRESS][DOMAIN_NAME]" at bounding box center [377, 469] width 139 height 50
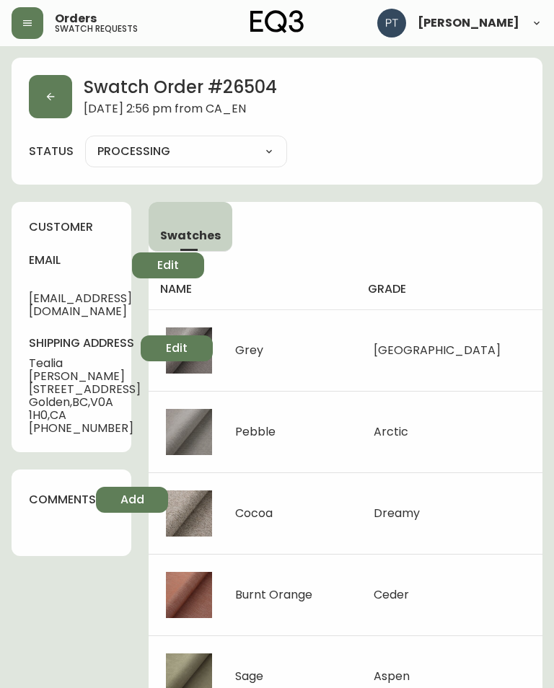
click at [60, 91] on button "button" at bounding box center [50, 96] width 43 height 43
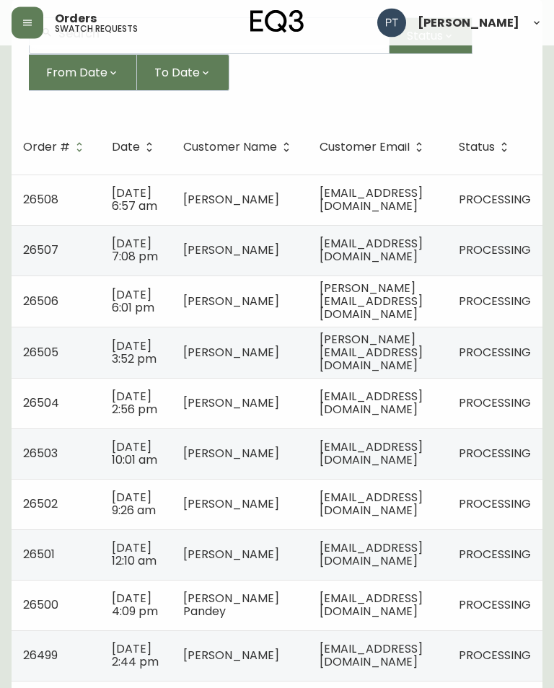
scroll to position [159, 0]
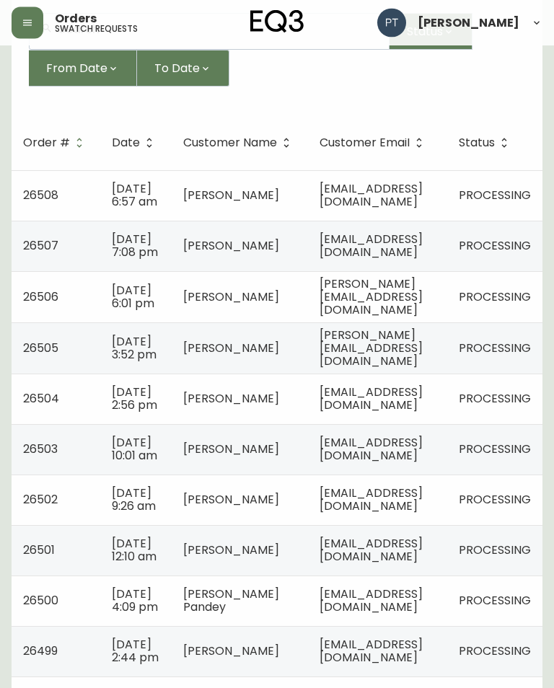
click at [405, 464] on span "[EMAIL_ADDRESS][DOMAIN_NAME]" at bounding box center [370, 450] width 103 height 30
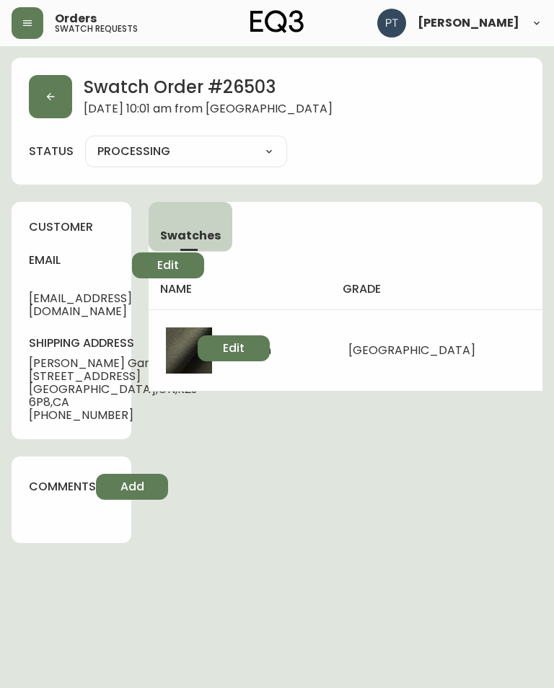
click at [57, 105] on button "button" at bounding box center [50, 96] width 43 height 43
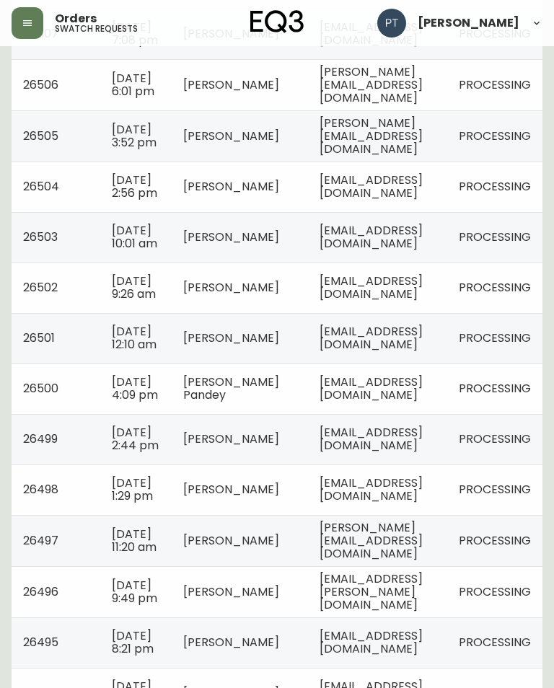
scroll to position [376, 0]
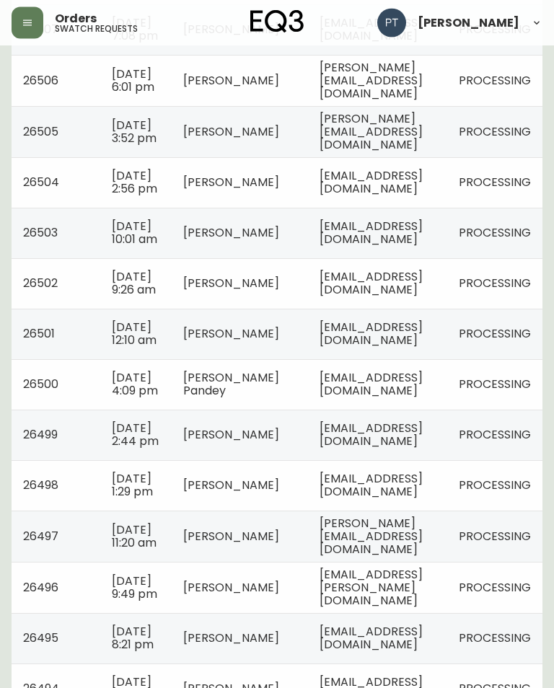
click at [423, 299] on span "[EMAIL_ADDRESS][DOMAIN_NAME]" at bounding box center [370, 284] width 103 height 30
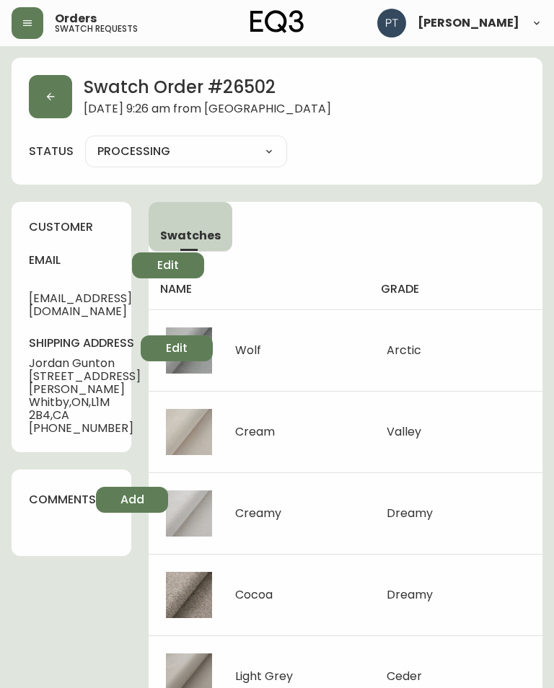
click at [48, 96] on icon "button" at bounding box center [51, 97] width 8 height 8
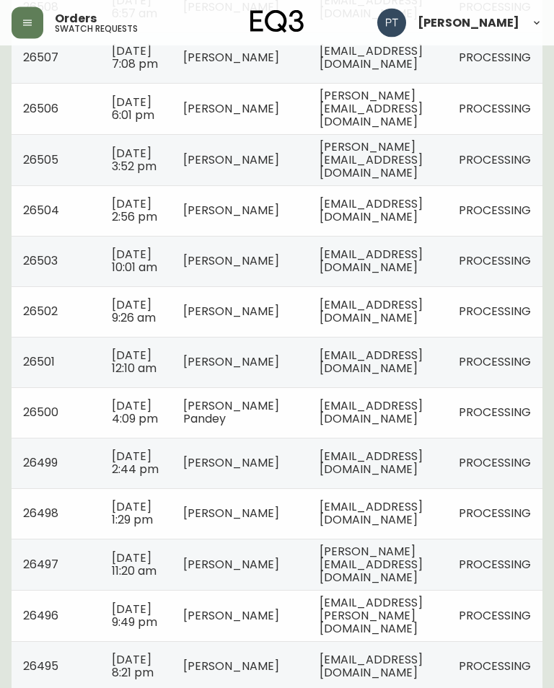
scroll to position [354, 0]
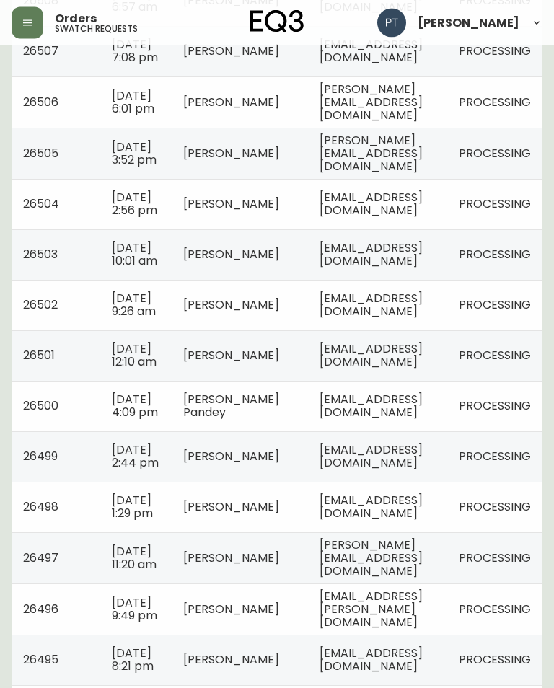
click at [440, 381] on td "[EMAIL_ADDRESS][DOMAIN_NAME]" at bounding box center [377, 356] width 139 height 50
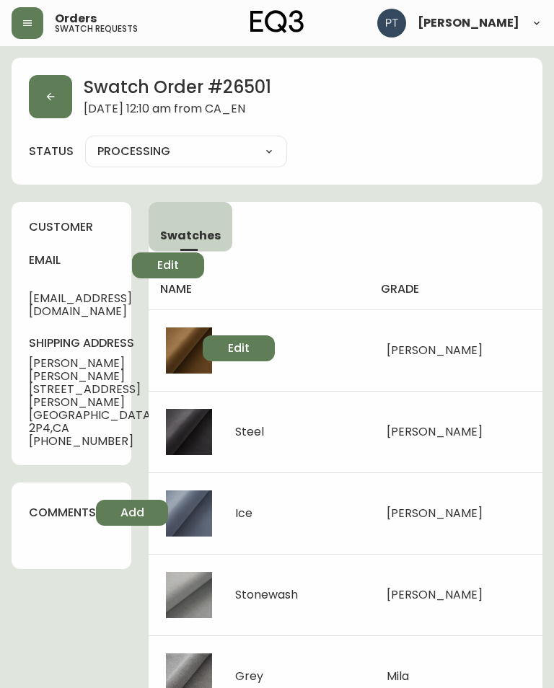
click at [60, 94] on button "button" at bounding box center [50, 96] width 43 height 43
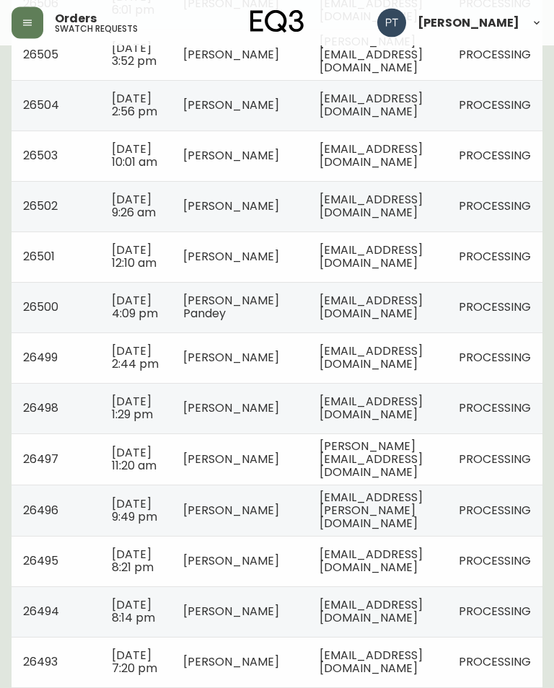
scroll to position [505, 0]
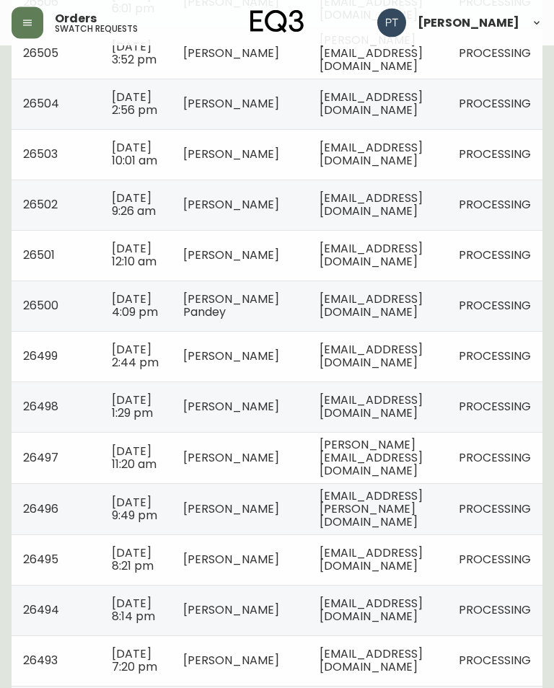
click at [416, 321] on span "[EMAIL_ADDRESS][DOMAIN_NAME]" at bounding box center [370, 306] width 103 height 30
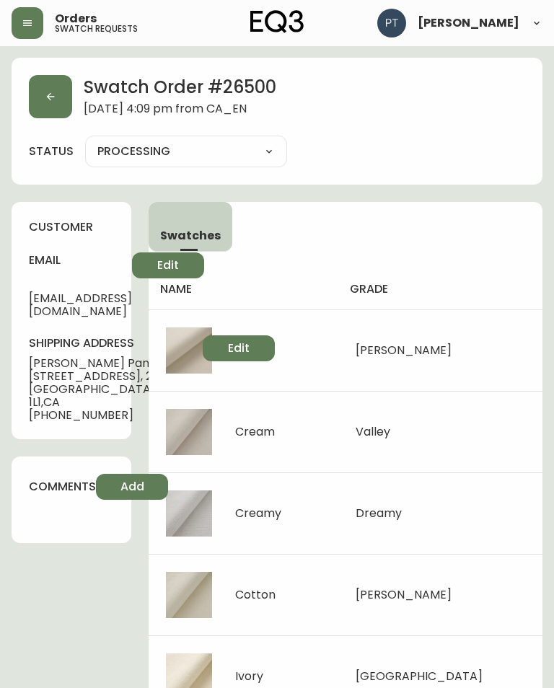
click at [63, 103] on button "button" at bounding box center [50, 96] width 43 height 43
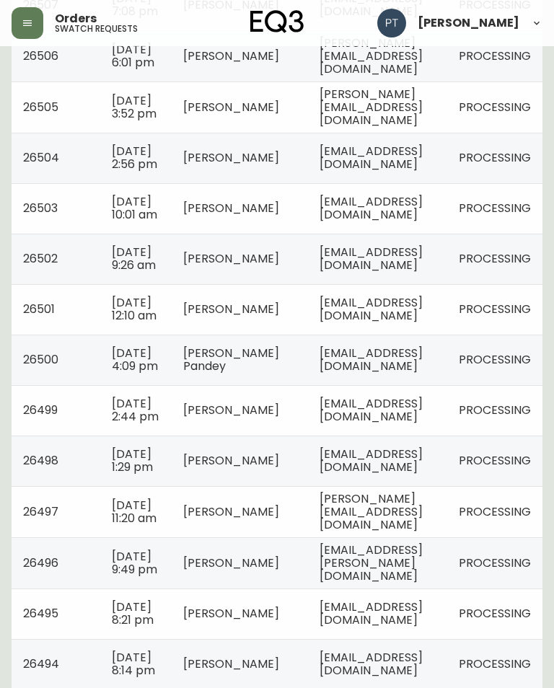
scroll to position [449, 0]
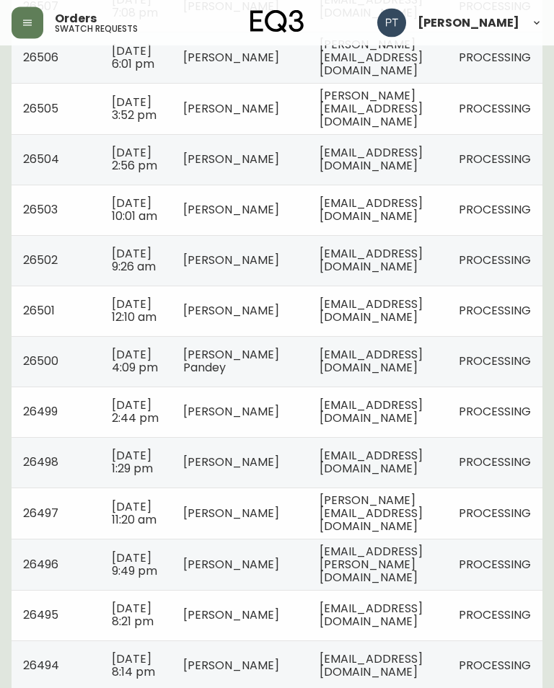
click at [411, 438] on td "[EMAIL_ADDRESS][DOMAIN_NAME]" at bounding box center [377, 412] width 139 height 50
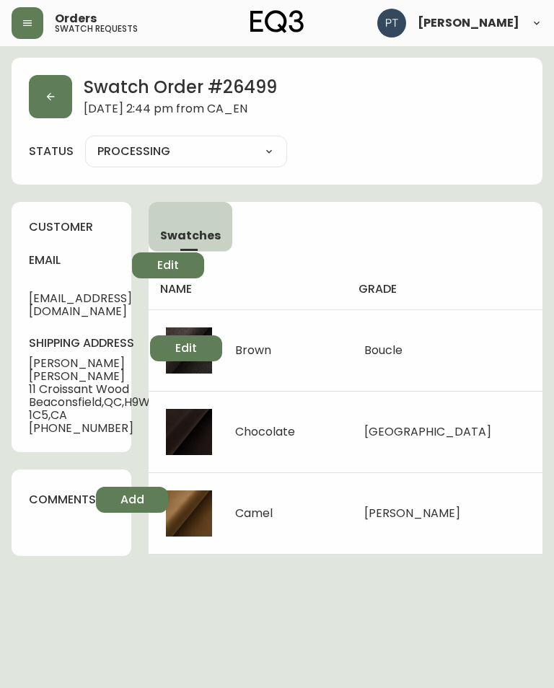
click at [54, 100] on icon "button" at bounding box center [51, 97] width 12 height 12
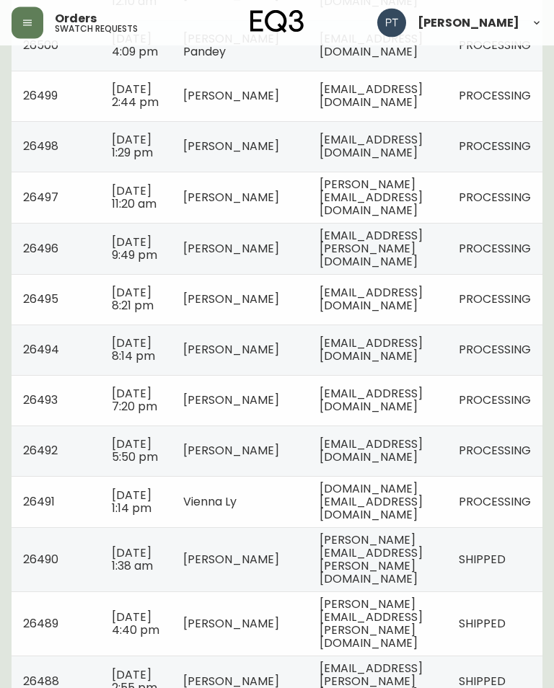
scroll to position [767, 0]
click at [185, 171] on td "[PERSON_NAME]" at bounding box center [240, 145] width 136 height 50
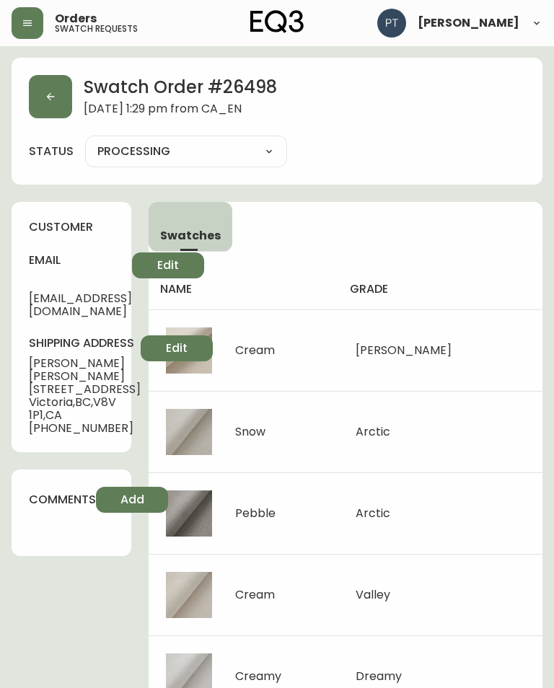
click at [48, 91] on icon "button" at bounding box center [51, 97] width 12 height 12
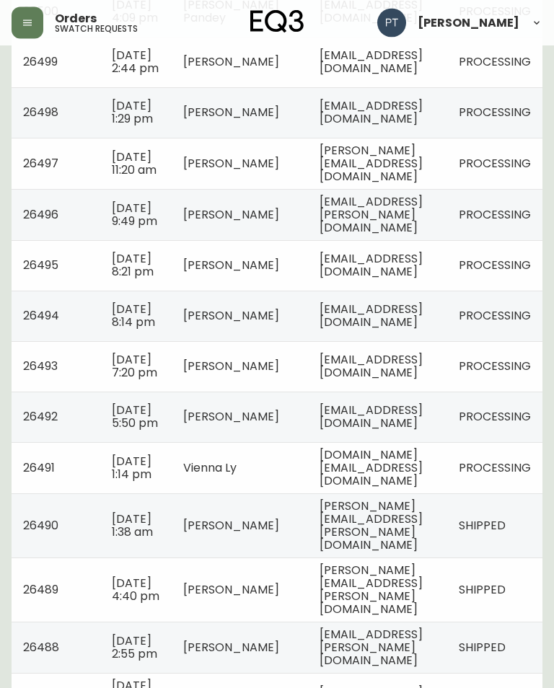
scroll to position [800, 0]
click at [423, 185] on span "[PERSON_NAME][EMAIL_ADDRESS][DOMAIN_NAME]" at bounding box center [370, 163] width 103 height 43
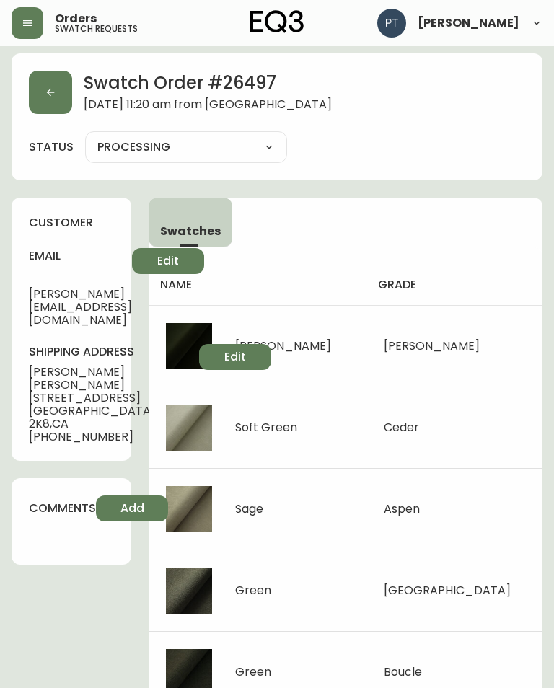
scroll to position [4, 0]
click at [58, 83] on button "button" at bounding box center [50, 92] width 43 height 43
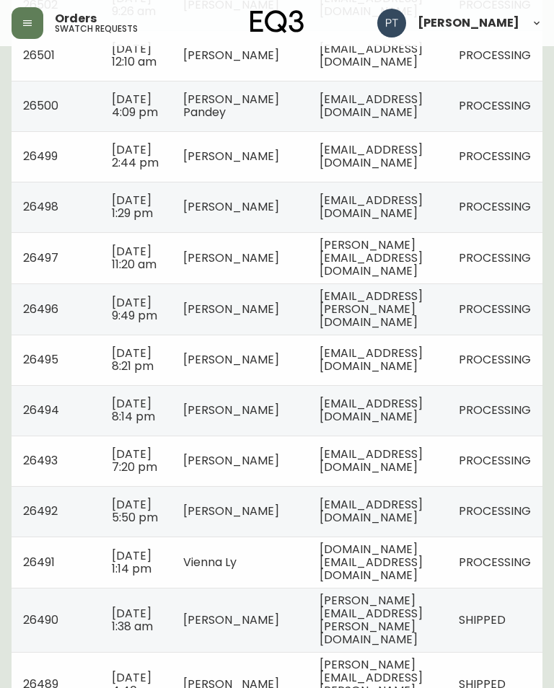
scroll to position [709, 0]
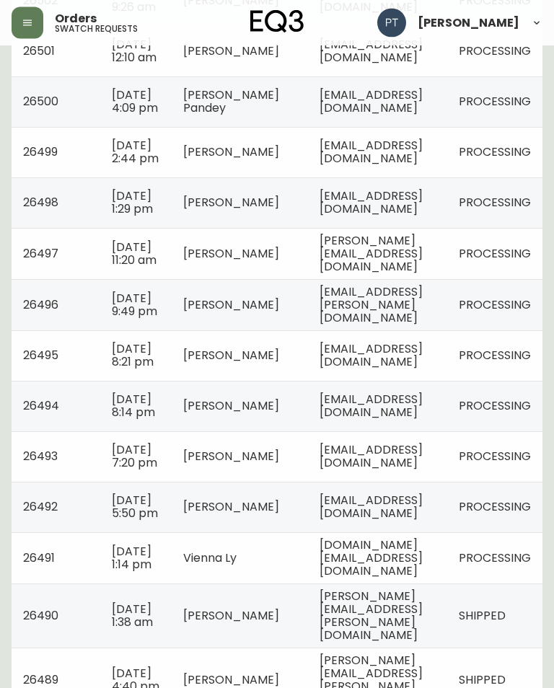
click at [394, 327] on span "[EMAIL_ADDRESS][PERSON_NAME][DOMAIN_NAME]" at bounding box center [370, 305] width 103 height 43
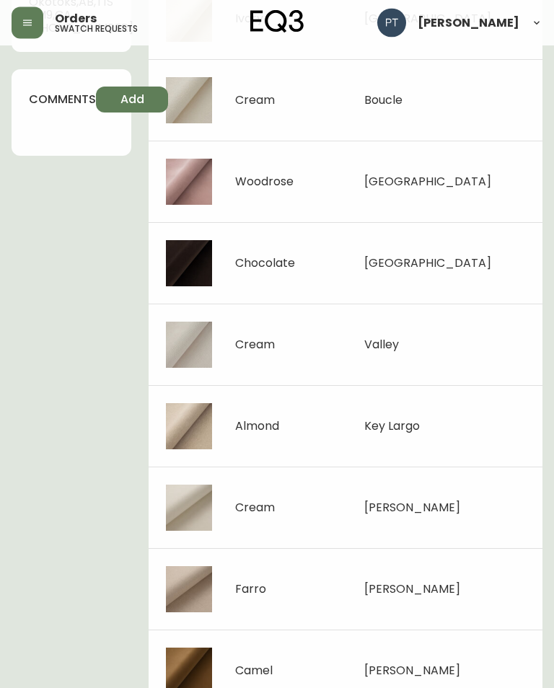
scroll to position [415, 0]
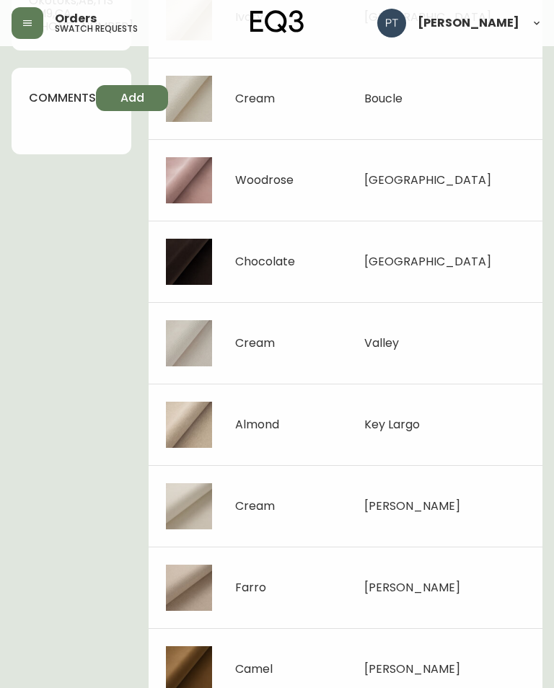
click at [30, 19] on icon "button" at bounding box center [28, 23] width 12 height 12
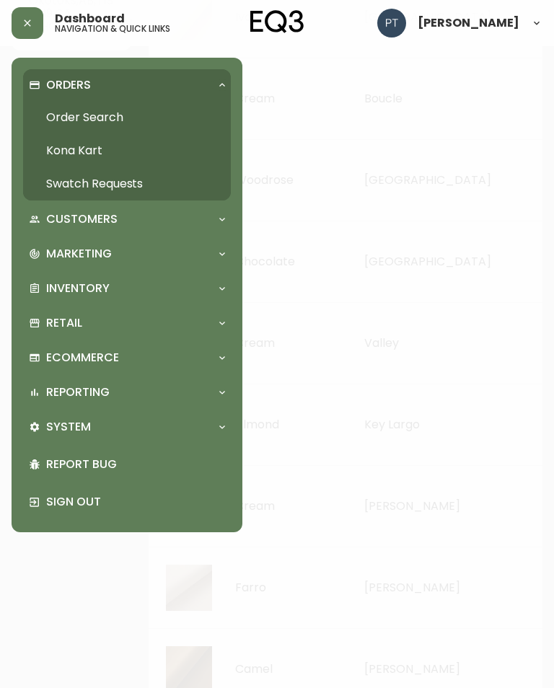
click at [415, 276] on div at bounding box center [277, 344] width 554 height 688
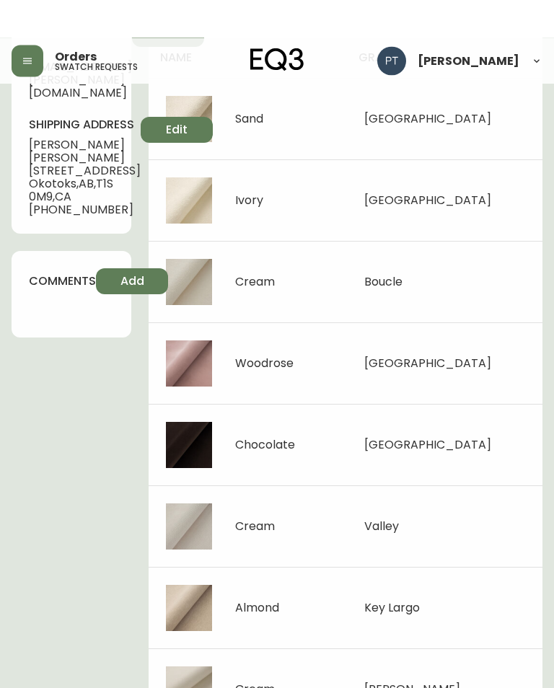
scroll to position [0, 0]
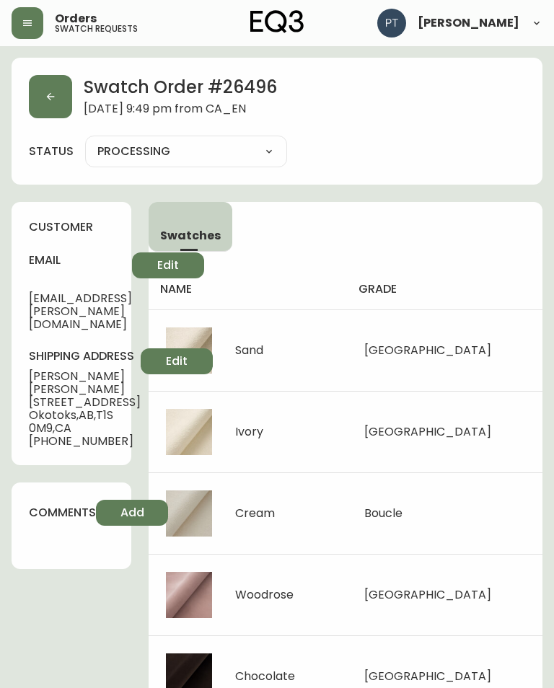
click at [58, 92] on button "button" at bounding box center [50, 96] width 43 height 43
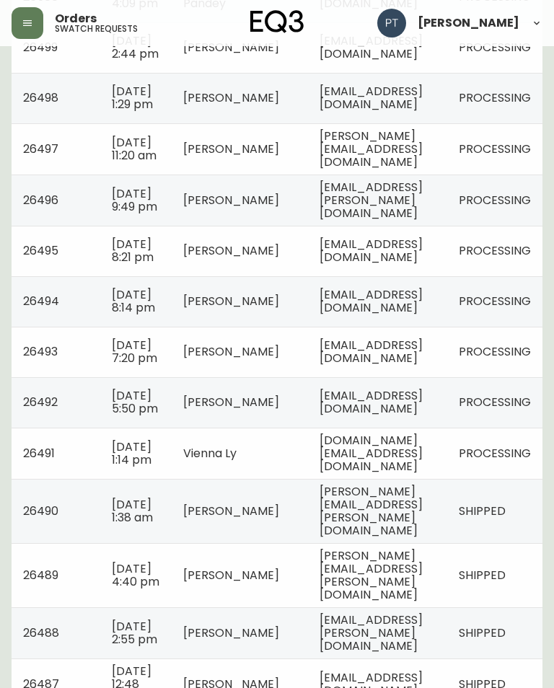
scroll to position [816, 0]
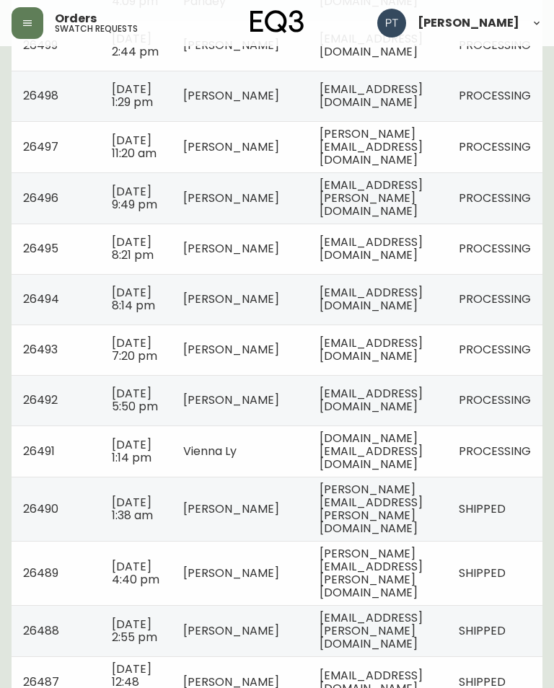
click at [419, 263] on span "[EMAIL_ADDRESS][DOMAIN_NAME]" at bounding box center [370, 249] width 103 height 30
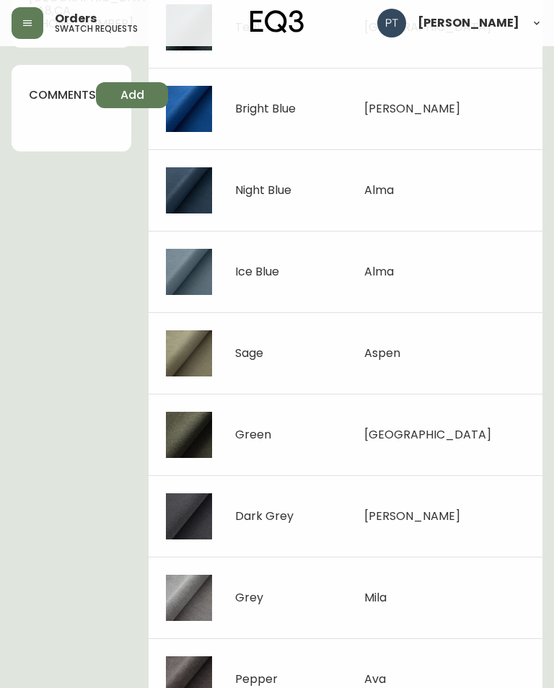
scroll to position [415, 0]
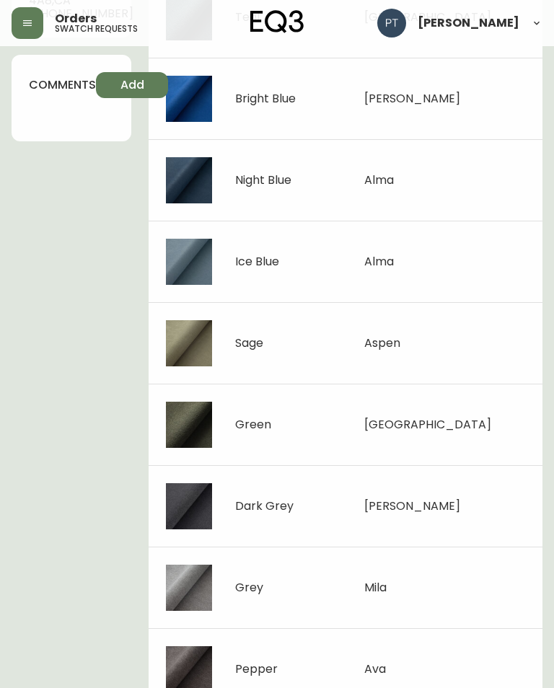
click at [464, 35] on div "[PERSON_NAME]" at bounding box center [459, 23] width 165 height 29
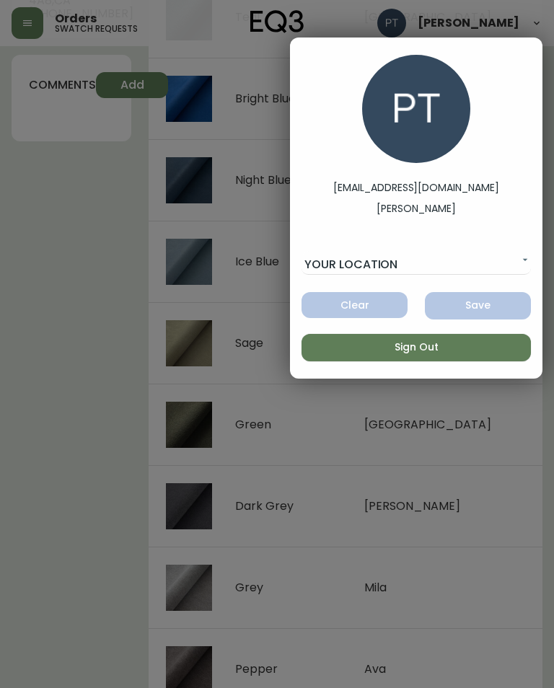
click at [455, 490] on div at bounding box center [277, 344] width 554 height 688
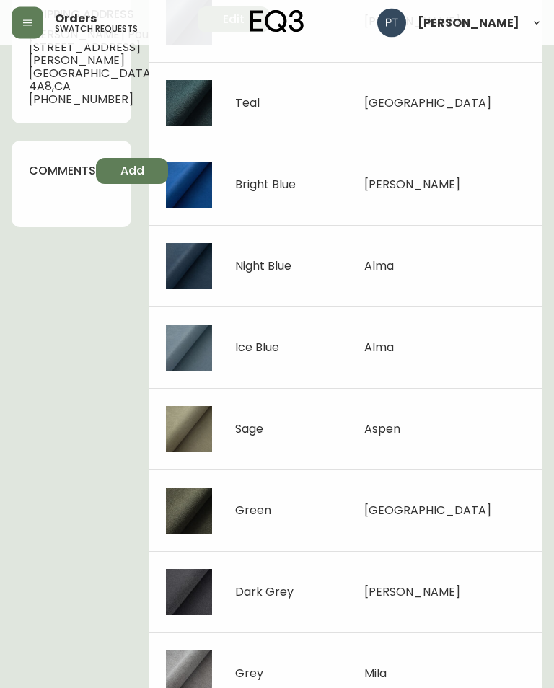
scroll to position [0, 0]
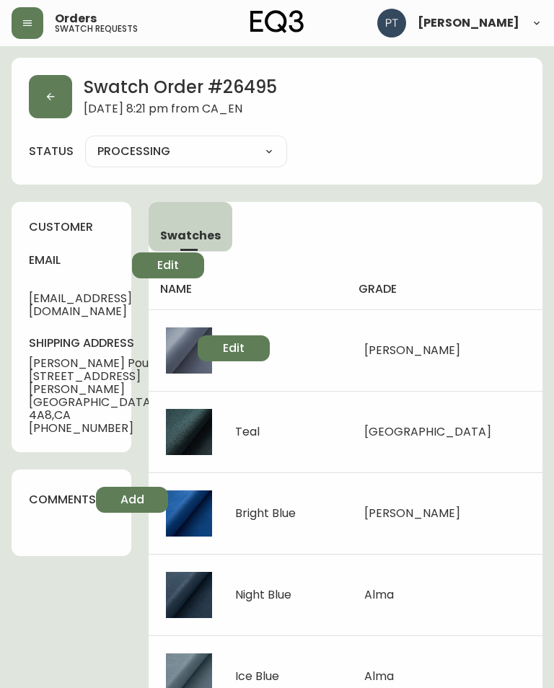
click at [61, 101] on button "button" at bounding box center [50, 96] width 43 height 43
